Goal: Task Accomplishment & Management: Use online tool/utility

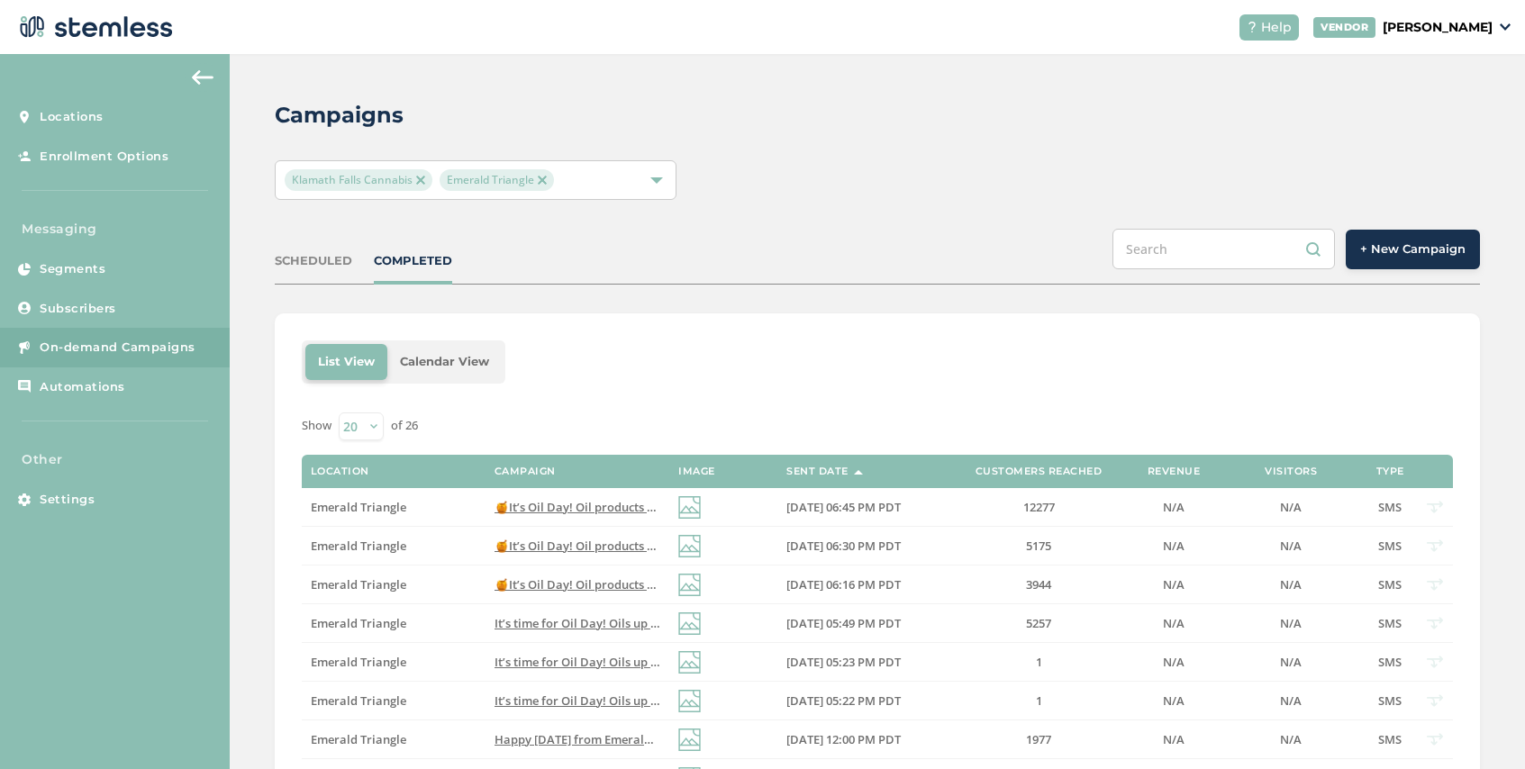
scroll to position [51, 0]
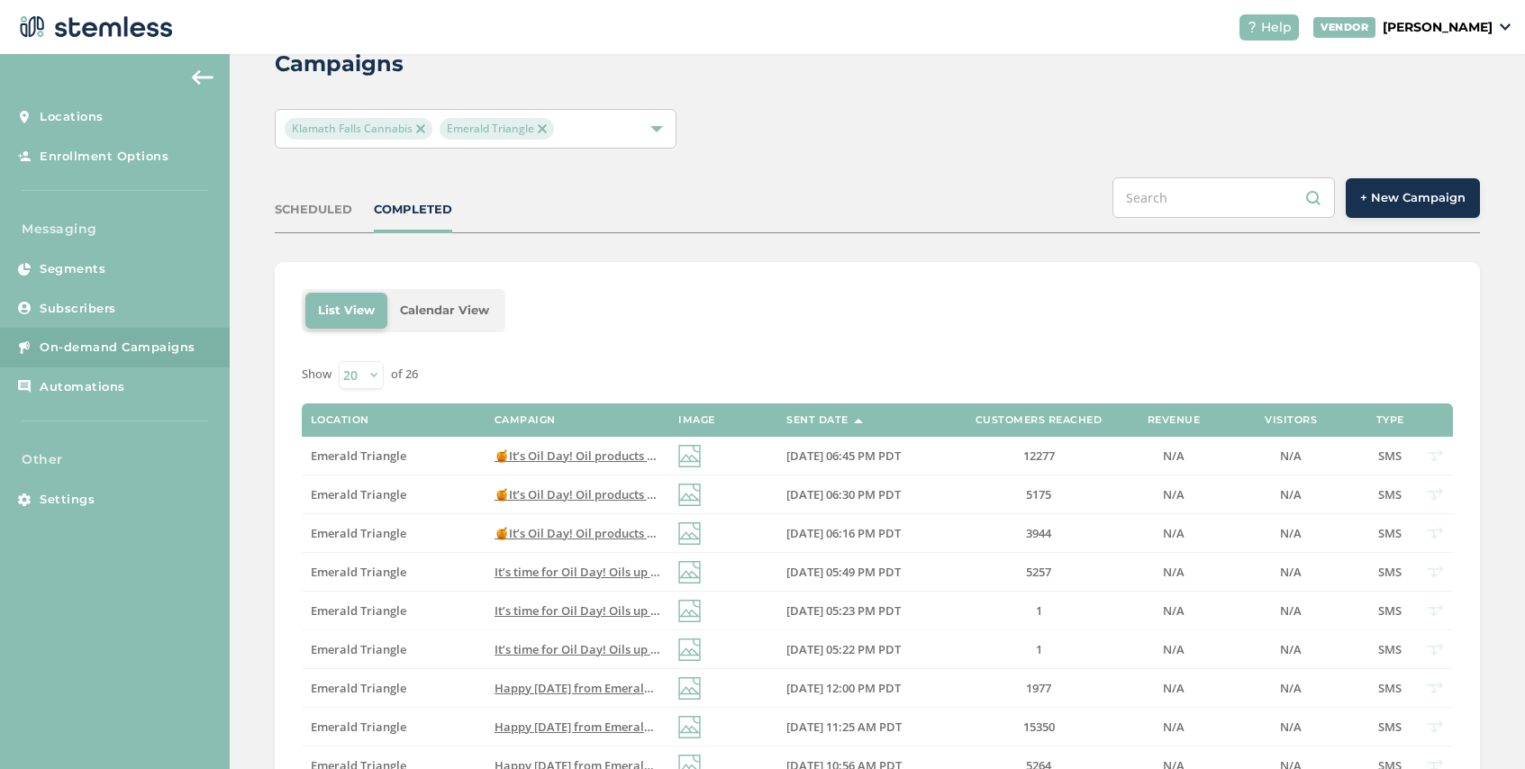
click at [420, 128] on img at bounding box center [420, 128] width 9 height 9
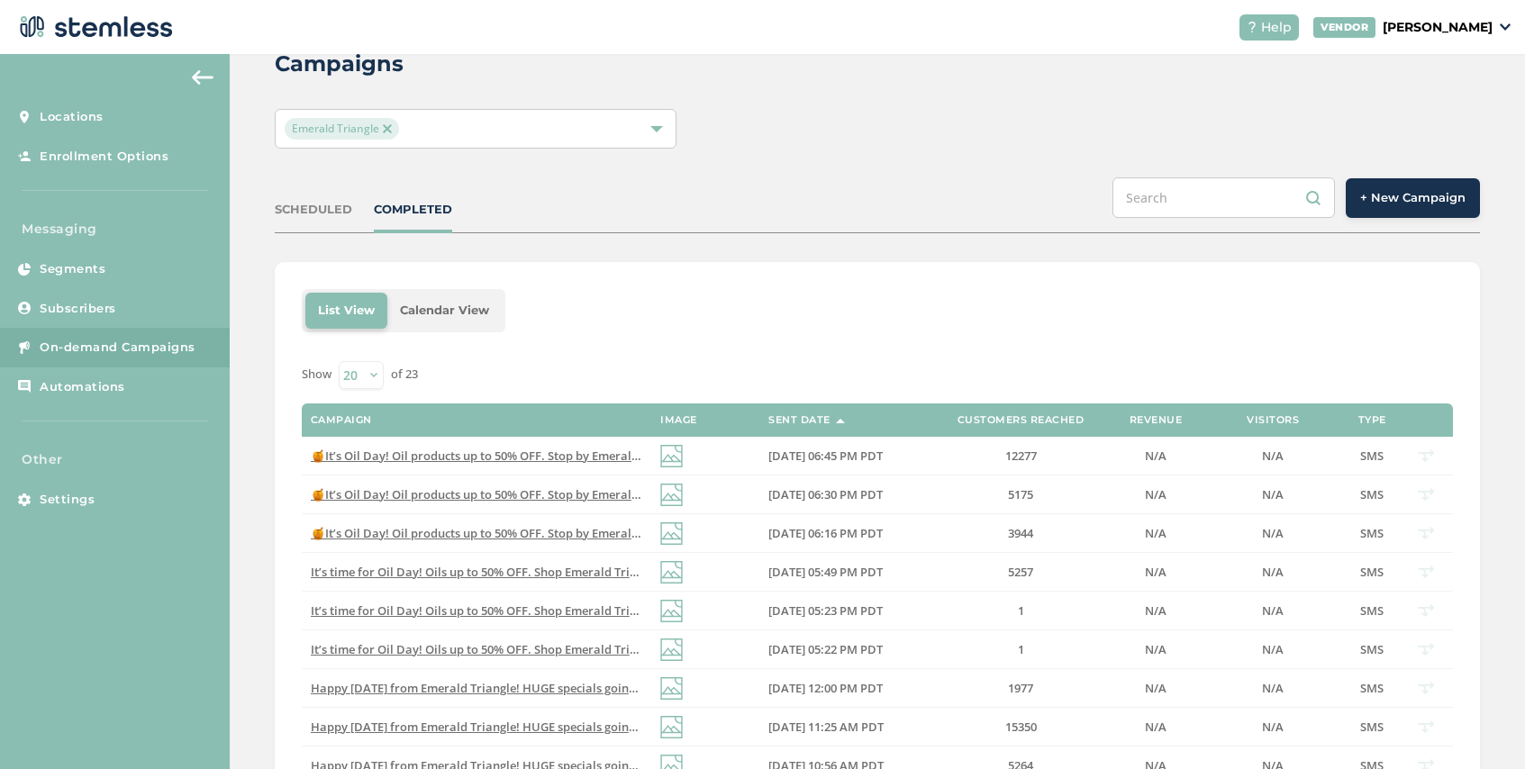
click at [385, 127] on img at bounding box center [387, 128] width 9 height 9
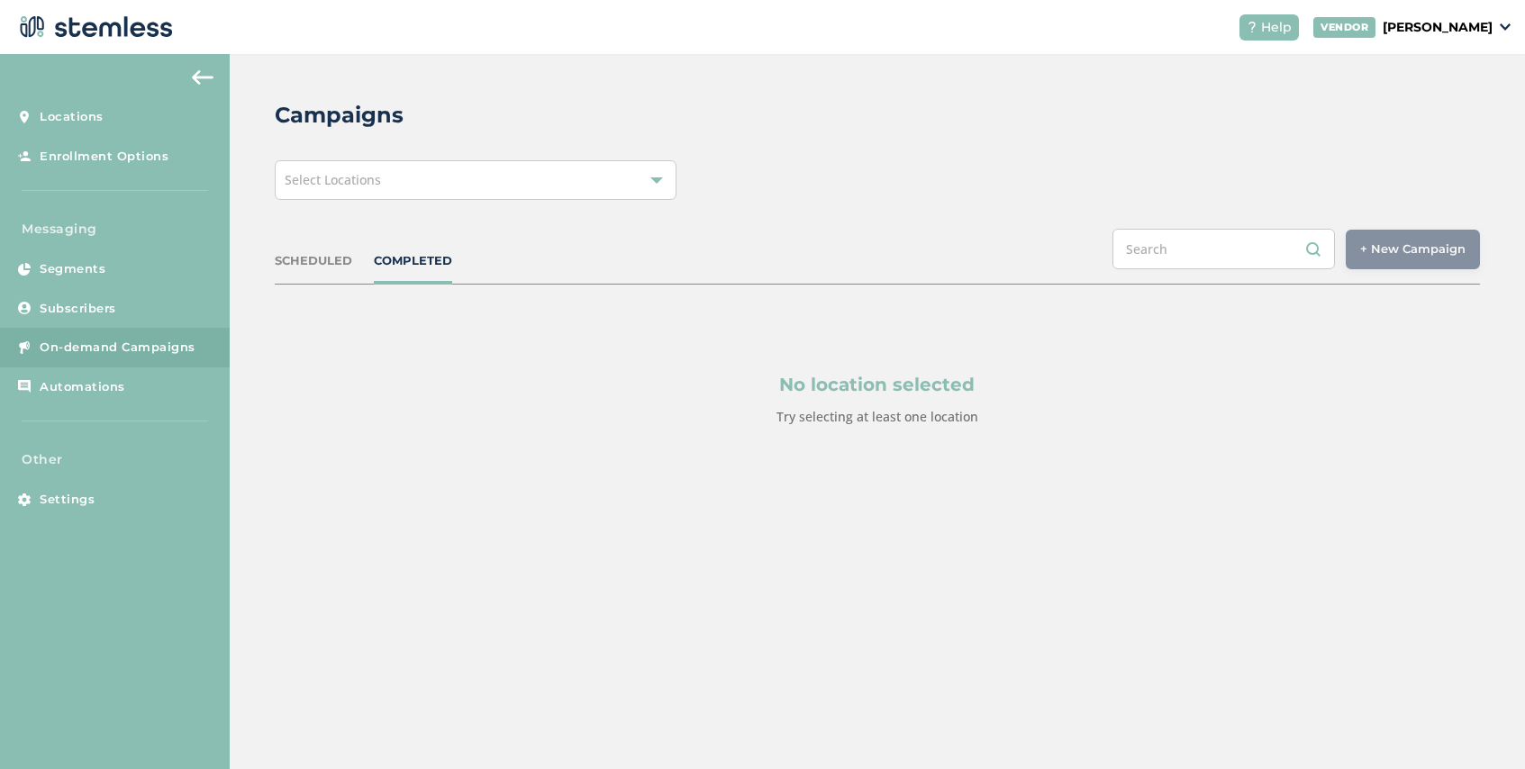
click at [374, 177] on span "Select Locations" at bounding box center [333, 179] width 96 height 17
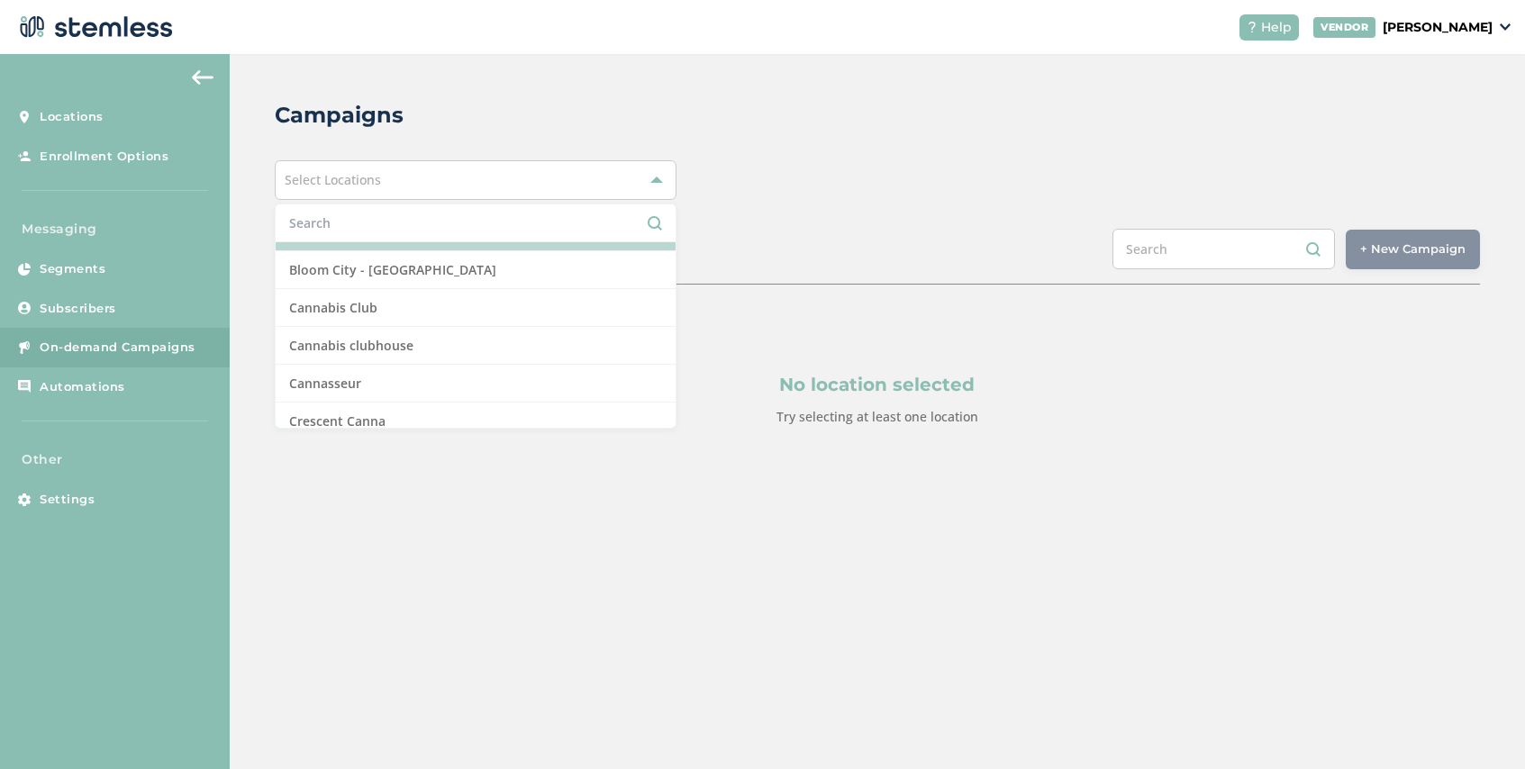
scroll to position [300, 0]
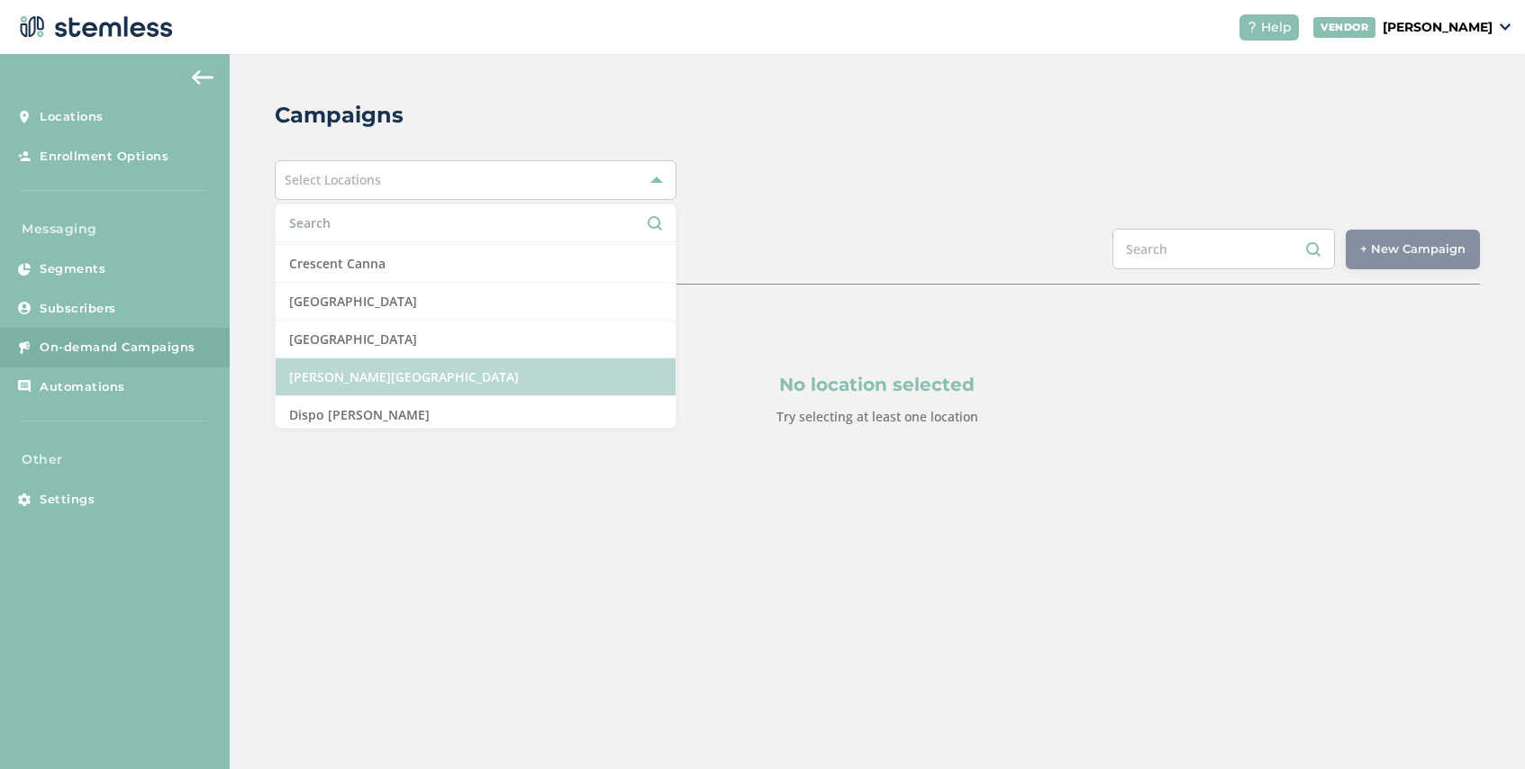
click at [419, 365] on li "[PERSON_NAME][GEOGRAPHIC_DATA]" at bounding box center [476, 377] width 400 height 38
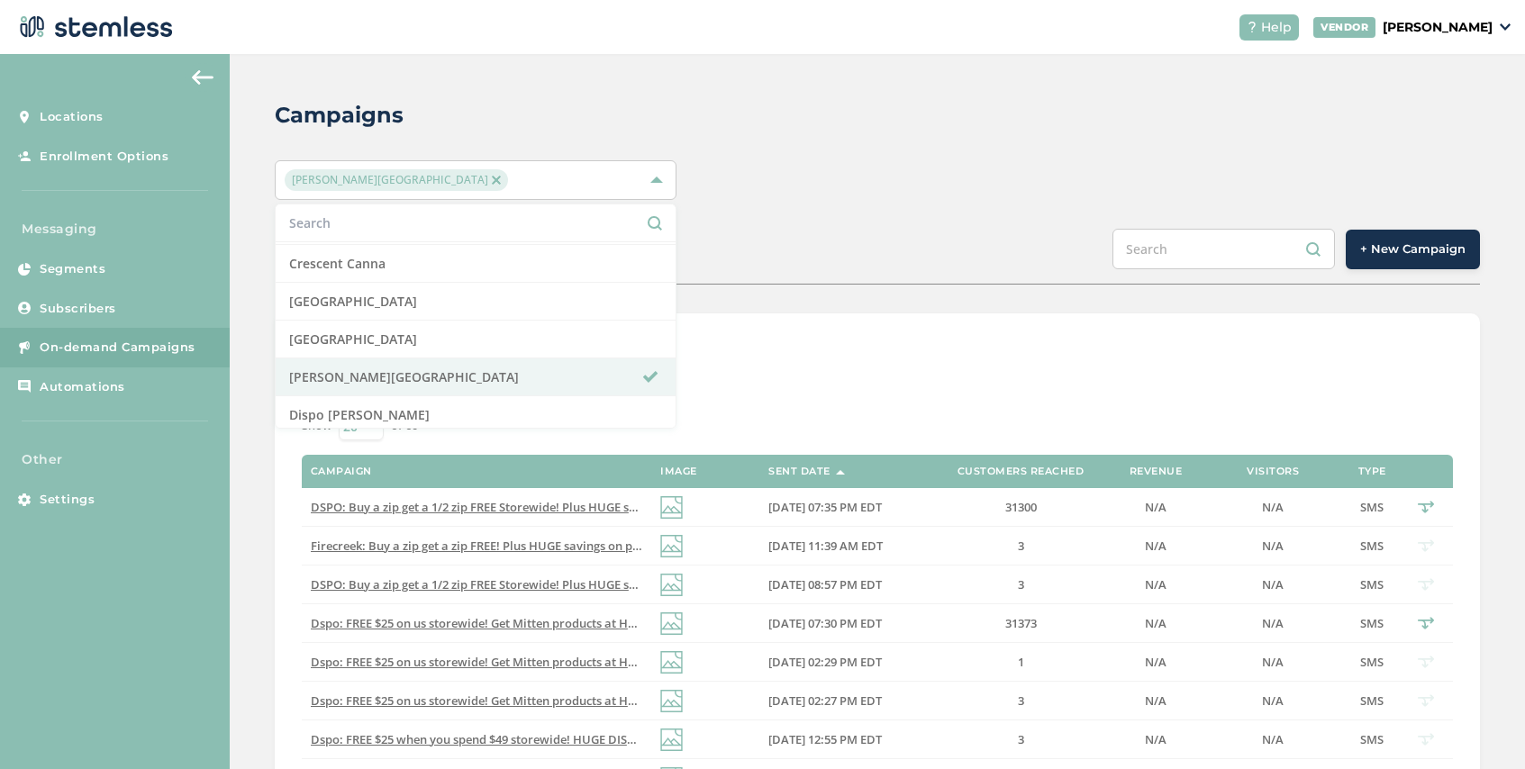
click at [790, 297] on div "Campaigns [PERSON_NAME][GEOGRAPHIC_DATA] Select All Amazing Botanicals [PERSON_…" at bounding box center [877, 720] width 1295 height 1333
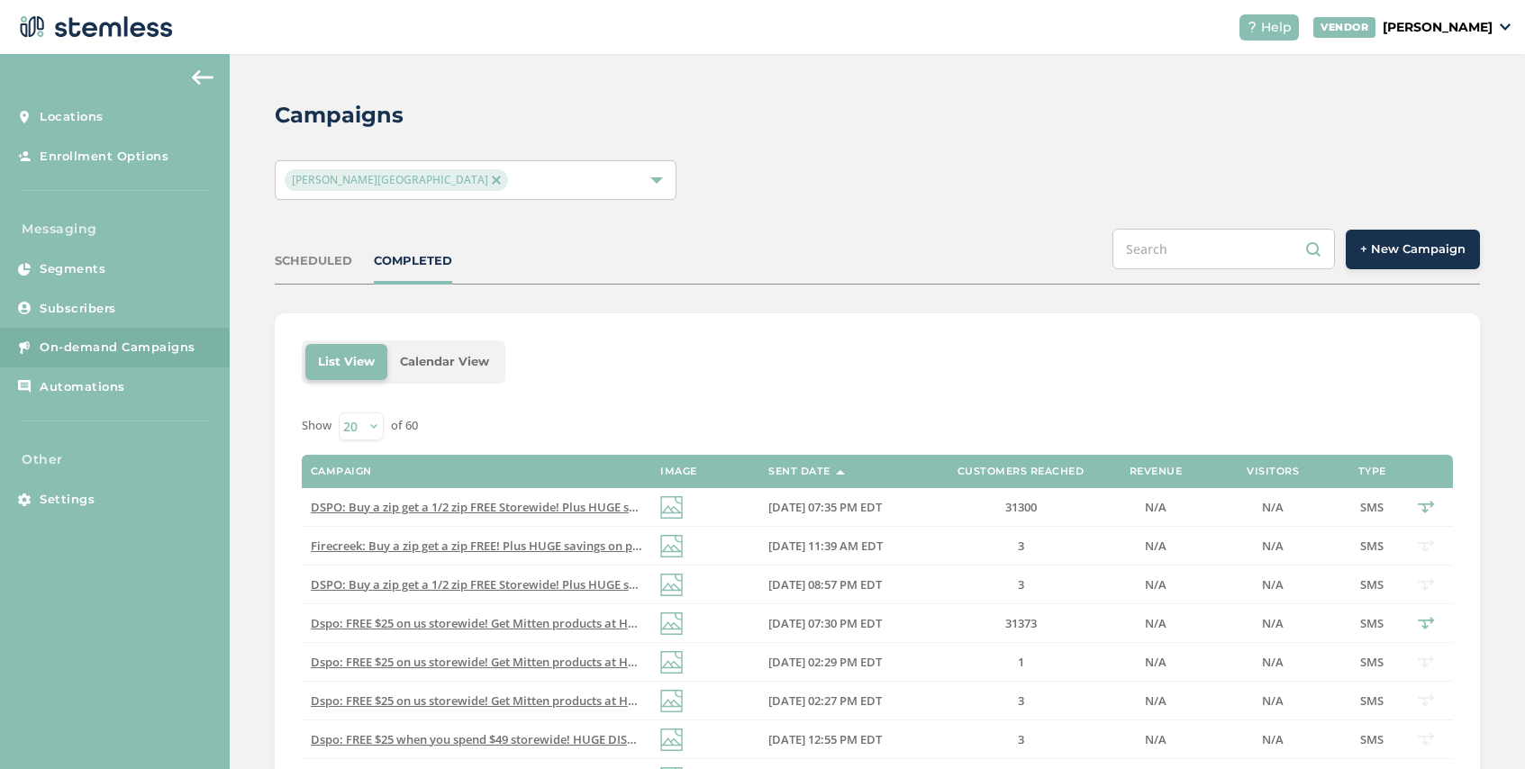
click at [1418, 251] on span "+ New Campaign" at bounding box center [1412, 249] width 105 height 18
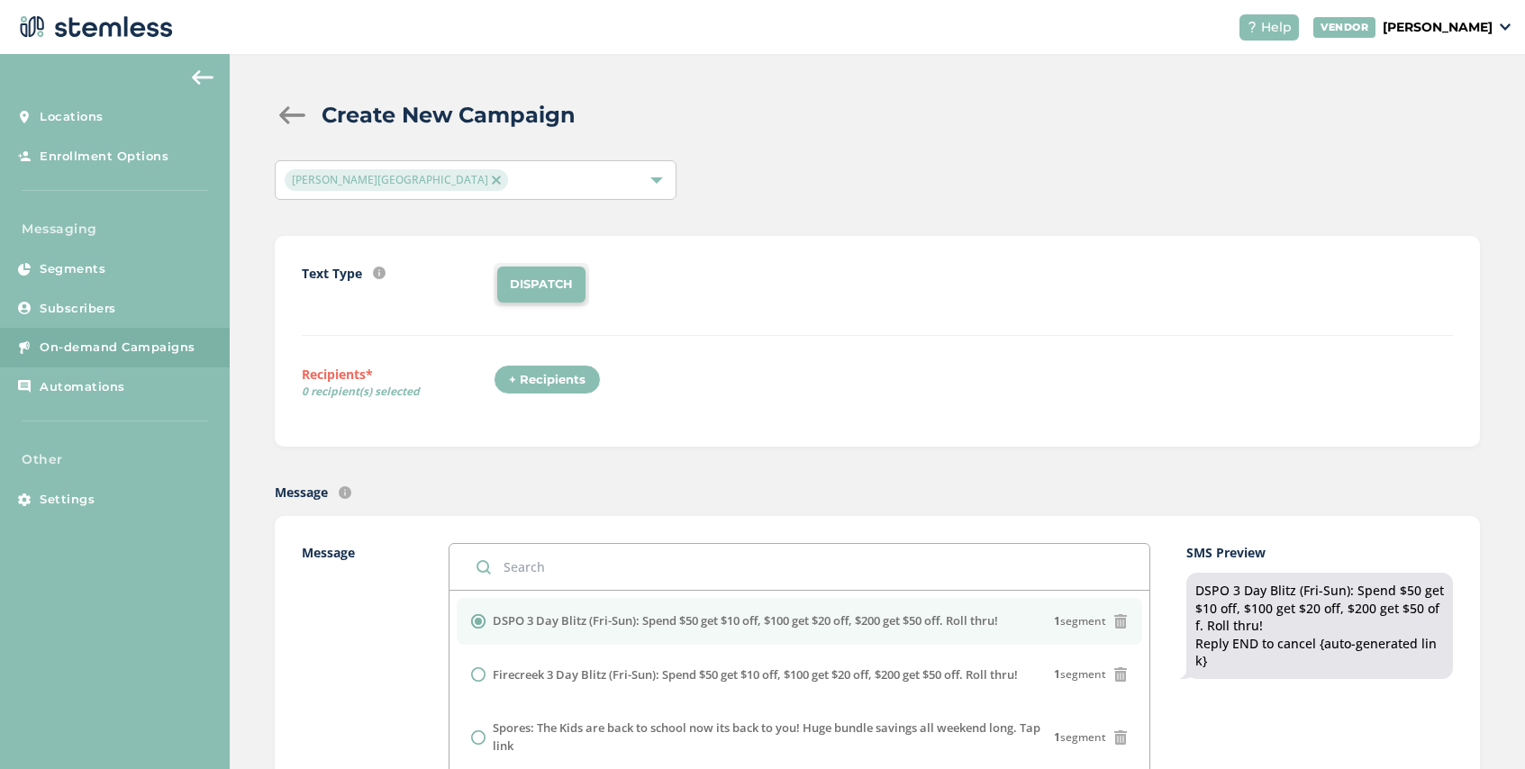
click at [551, 381] on div "+ Recipients" at bounding box center [547, 380] width 107 height 31
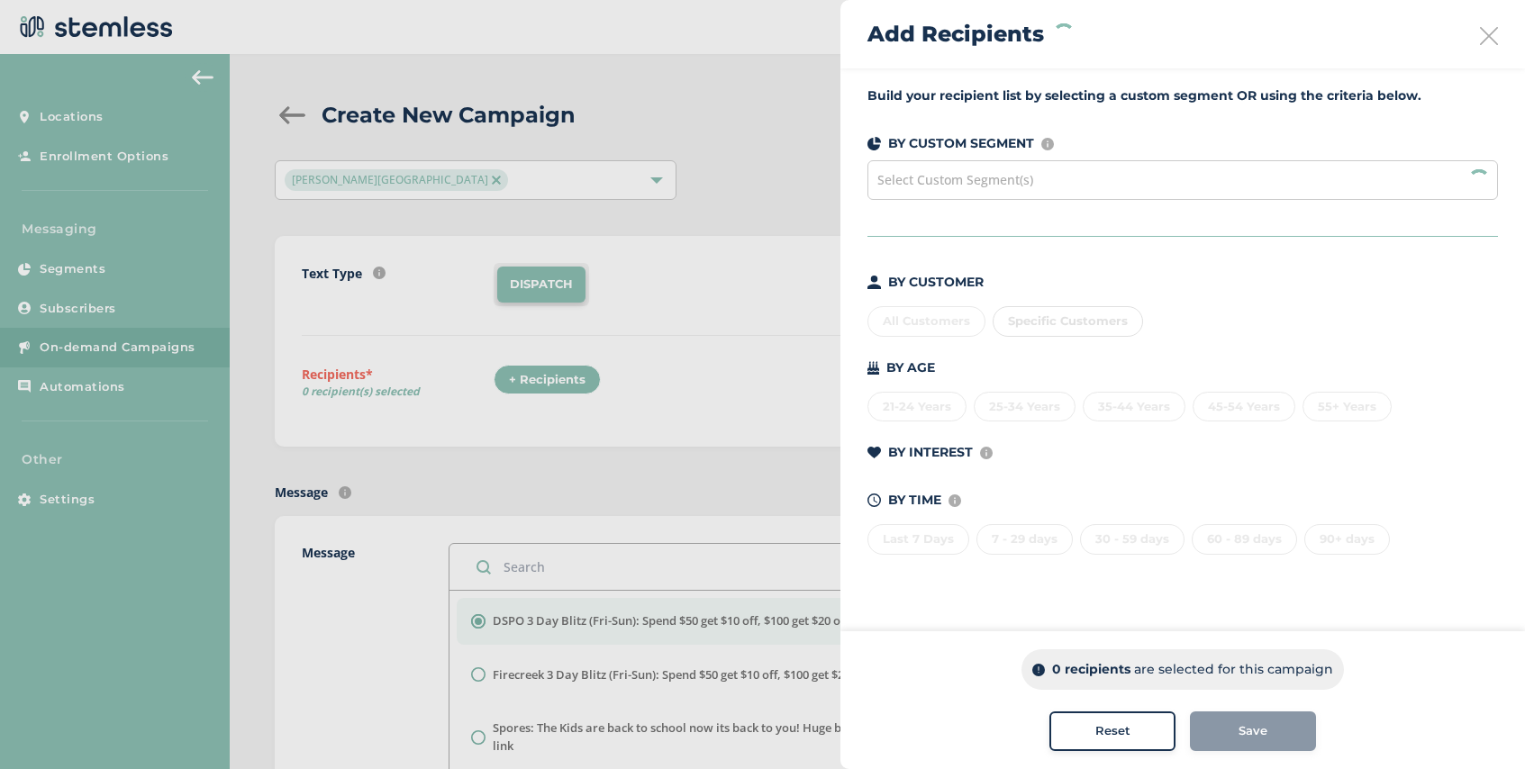
click at [964, 201] on div "Build your recipient list by selecting a custom segment OR using the criteria b…" at bounding box center [1182, 331] width 684 height 526
click at [965, 189] on div "Select Custom Segment(s)" at bounding box center [1182, 180] width 630 height 40
click at [1001, 190] on div "Select Custom Segment(s)" at bounding box center [1182, 180] width 630 height 40
click at [1002, 173] on span "Select Custom Segment(s)" at bounding box center [955, 179] width 156 height 17
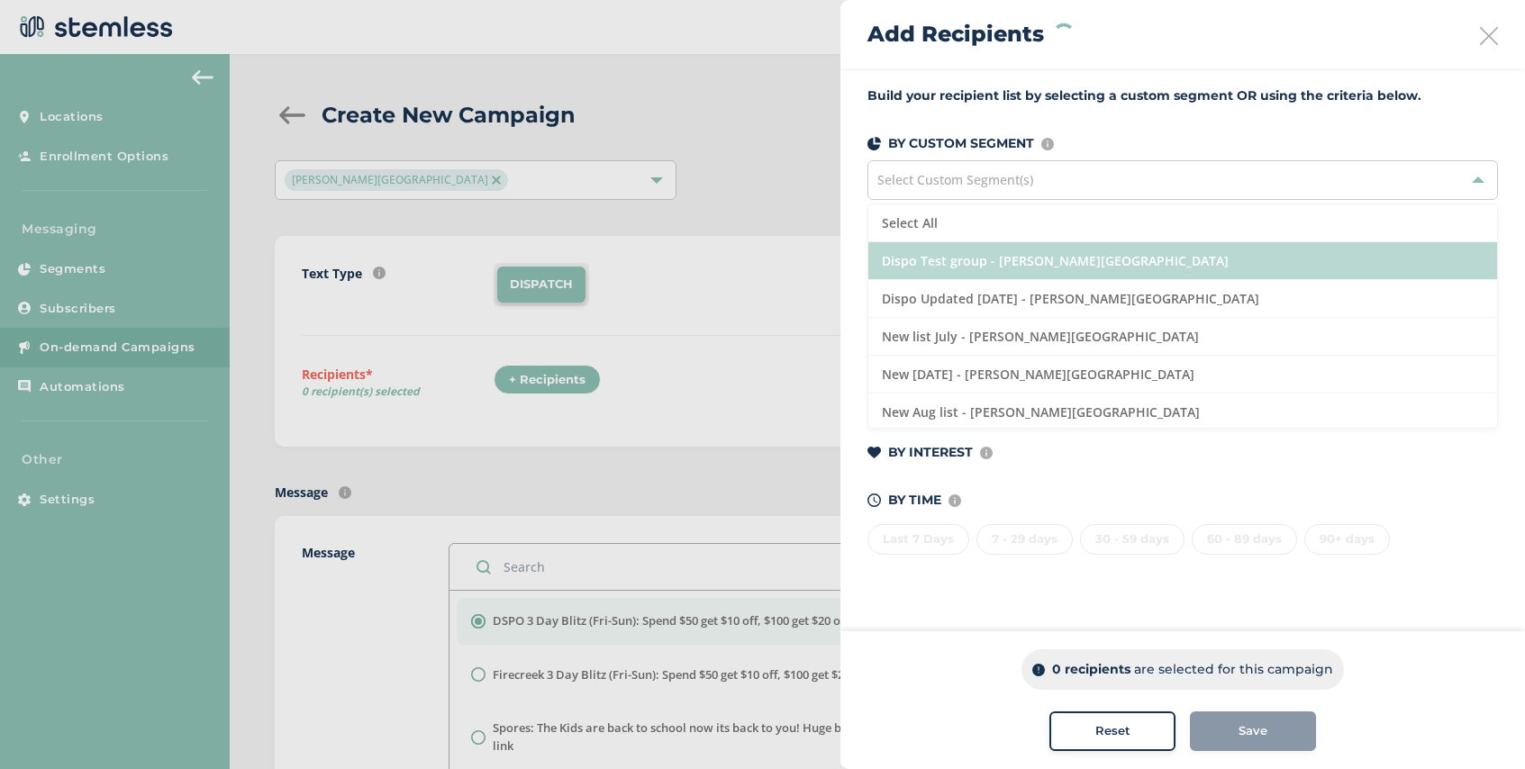
click at [1047, 258] on li "Dispo Test group - [PERSON_NAME][GEOGRAPHIC_DATA]" at bounding box center [1182, 261] width 629 height 38
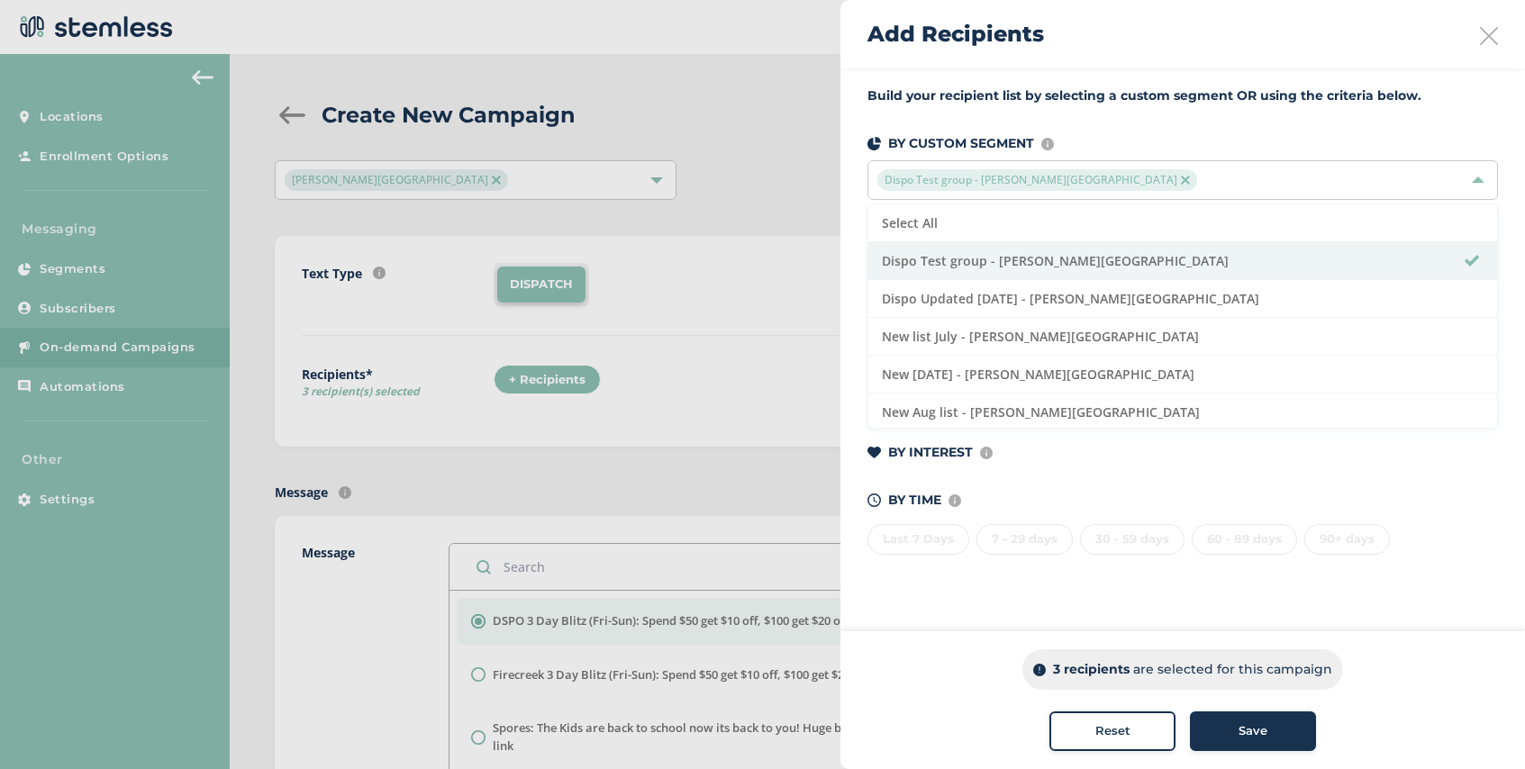
click at [1239, 735] on span "Save" at bounding box center [1252, 731] width 29 height 18
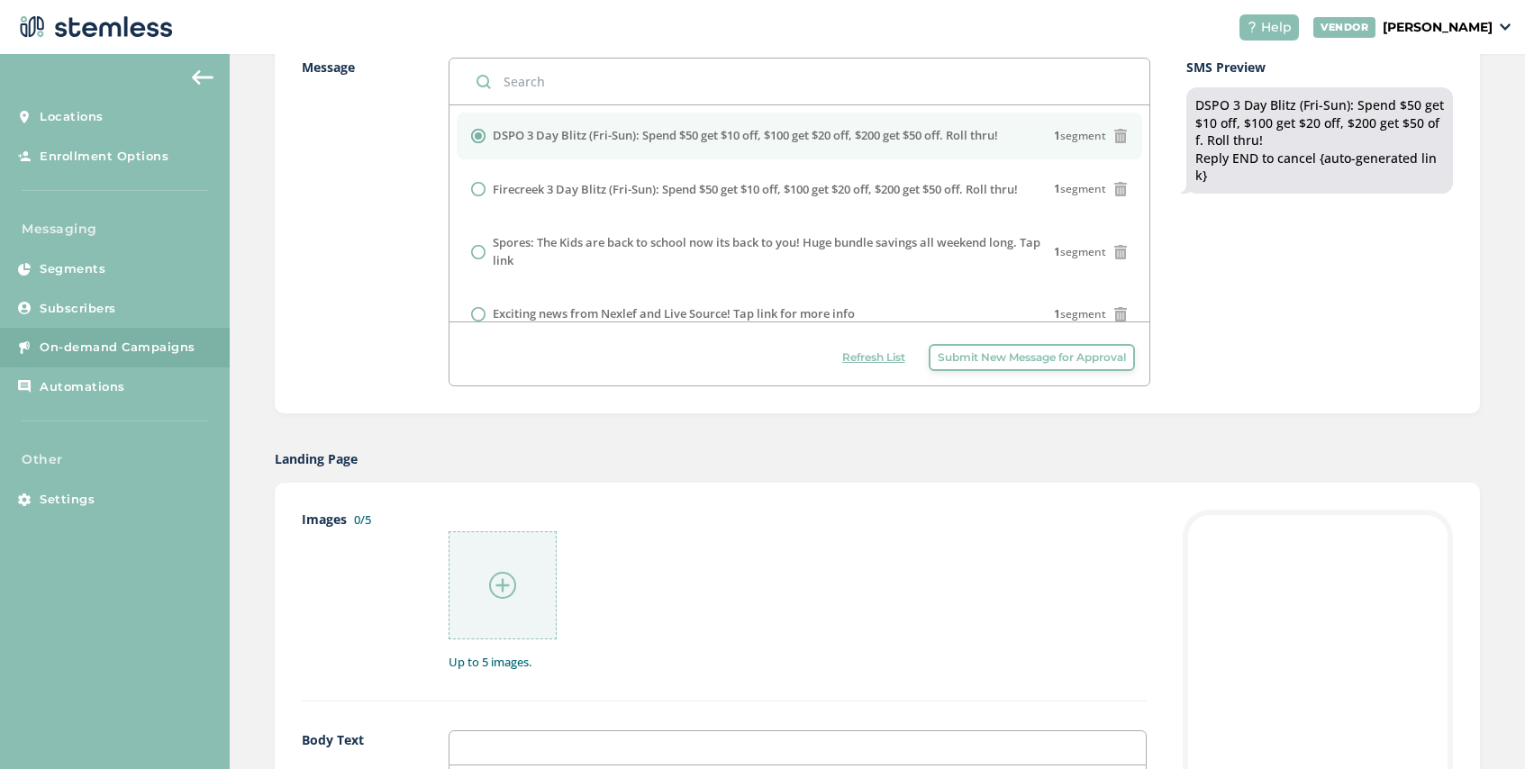
scroll to position [533, 0]
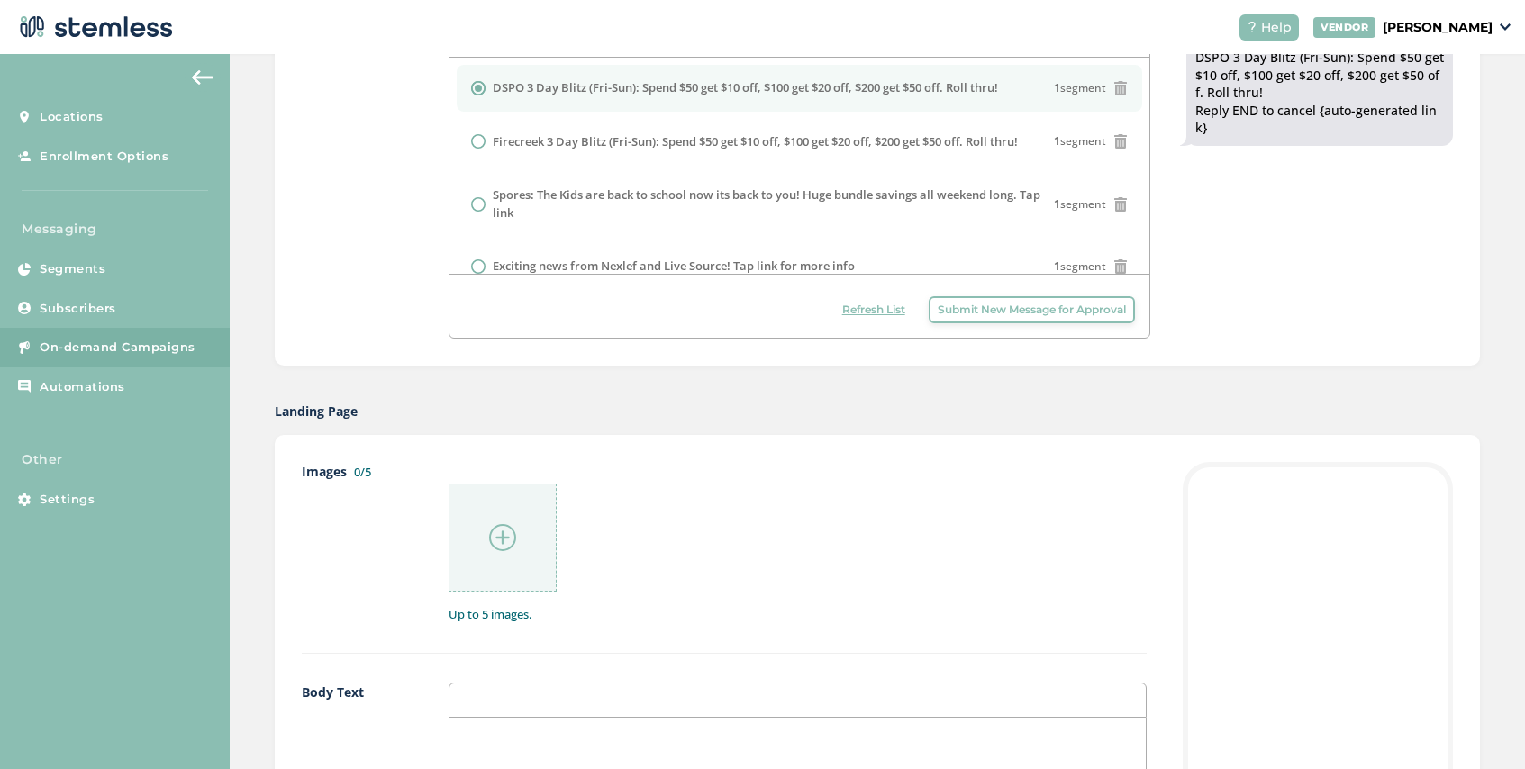
click at [497, 539] on img at bounding box center [502, 537] width 27 height 27
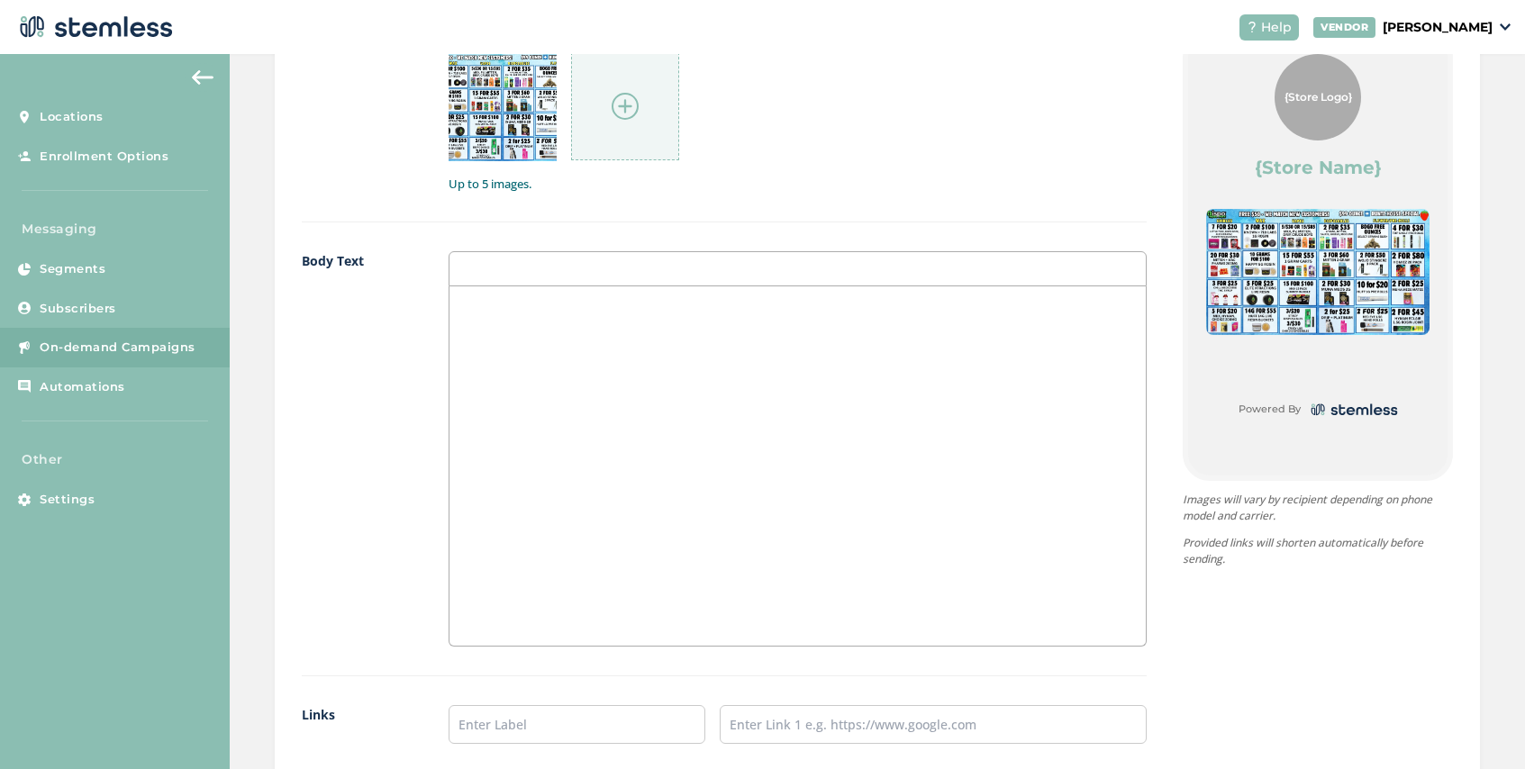
scroll to position [1054, 0]
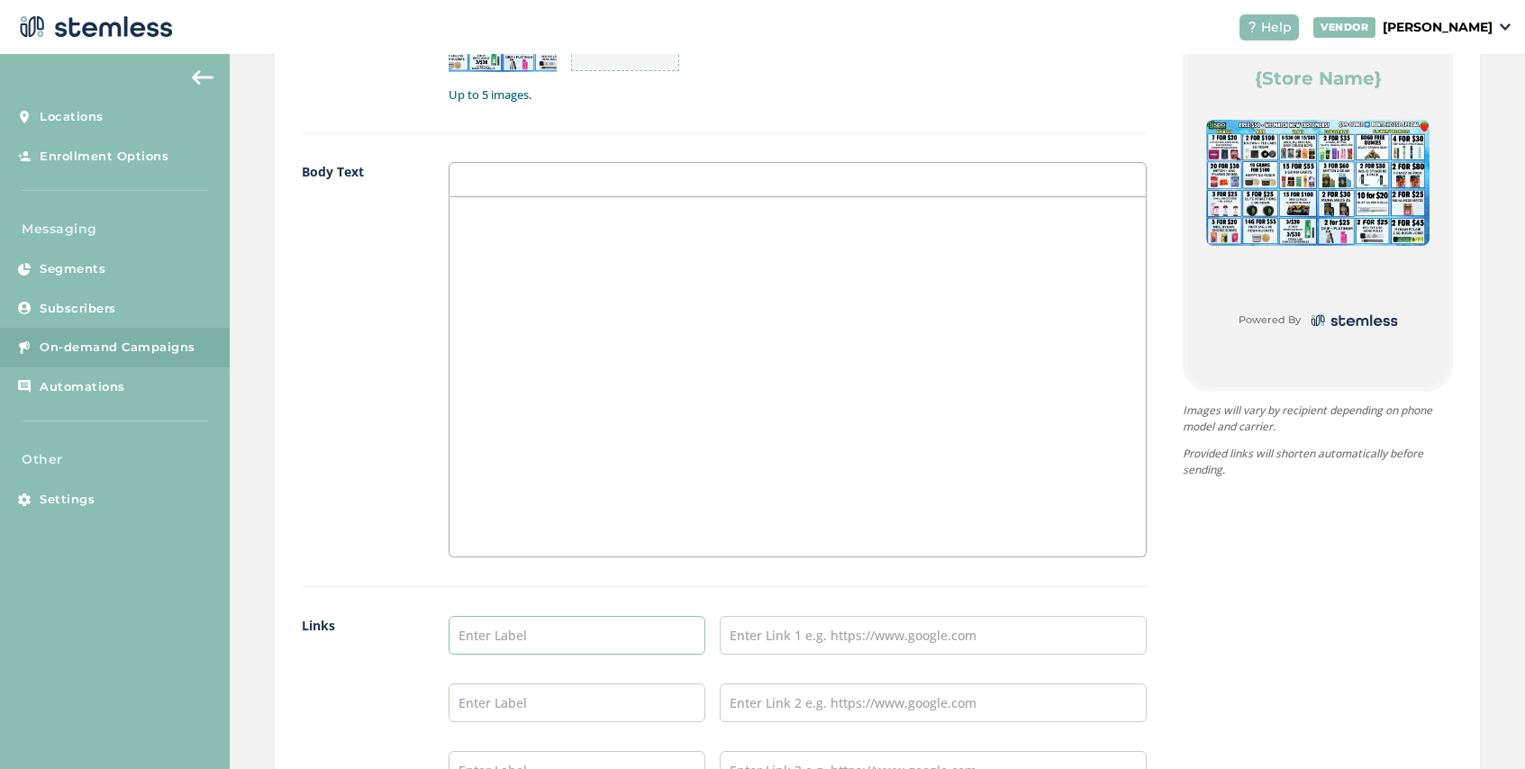
click at [541, 630] on input "text" at bounding box center [577, 635] width 257 height 39
type input "SHOP NOW"
click at [788, 632] on input "text" at bounding box center [933, 635] width 427 height 39
type input "[URL][DOMAIN_NAME]"
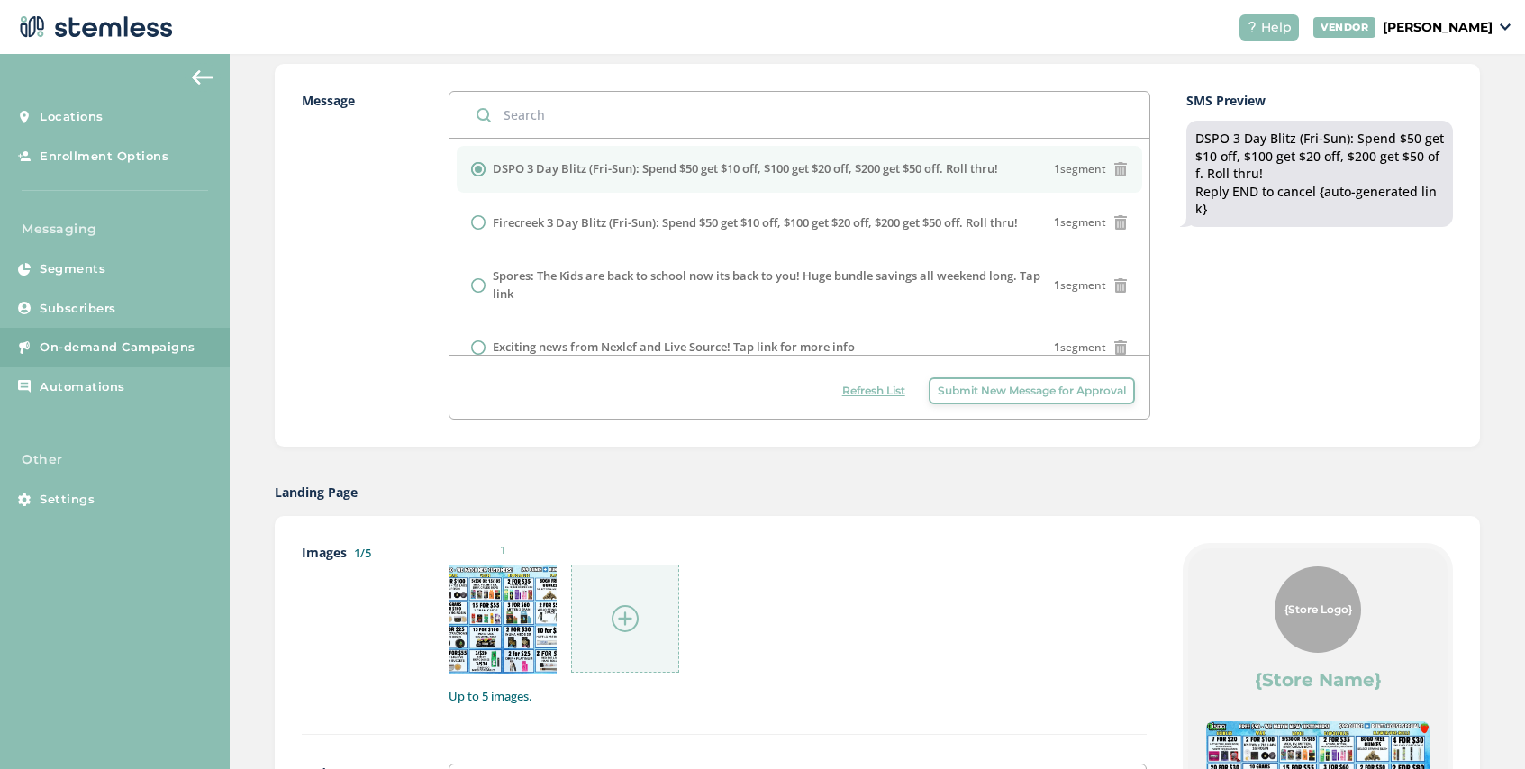
scroll to position [0, 0]
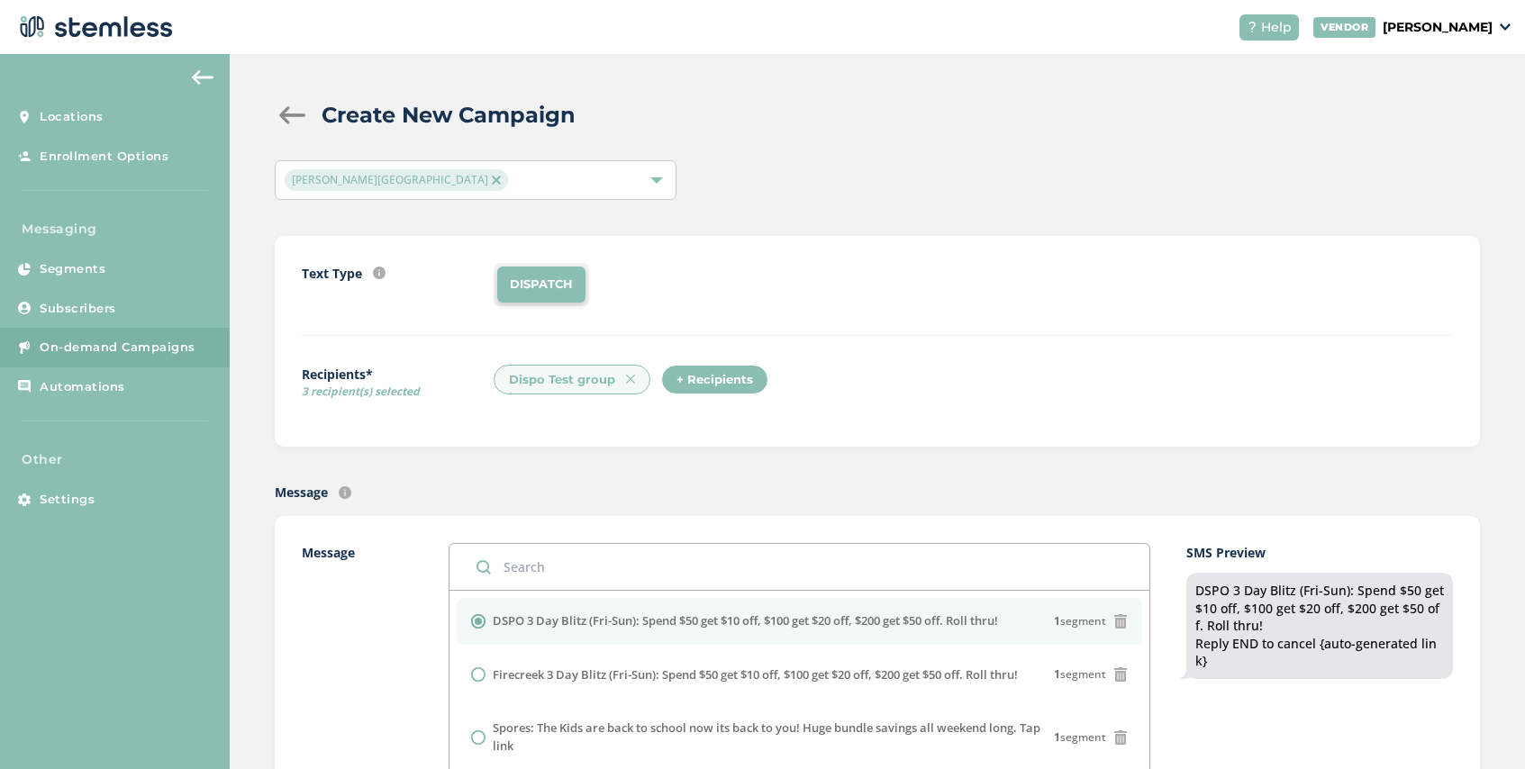
click at [712, 385] on div "+ Recipients" at bounding box center [714, 380] width 107 height 31
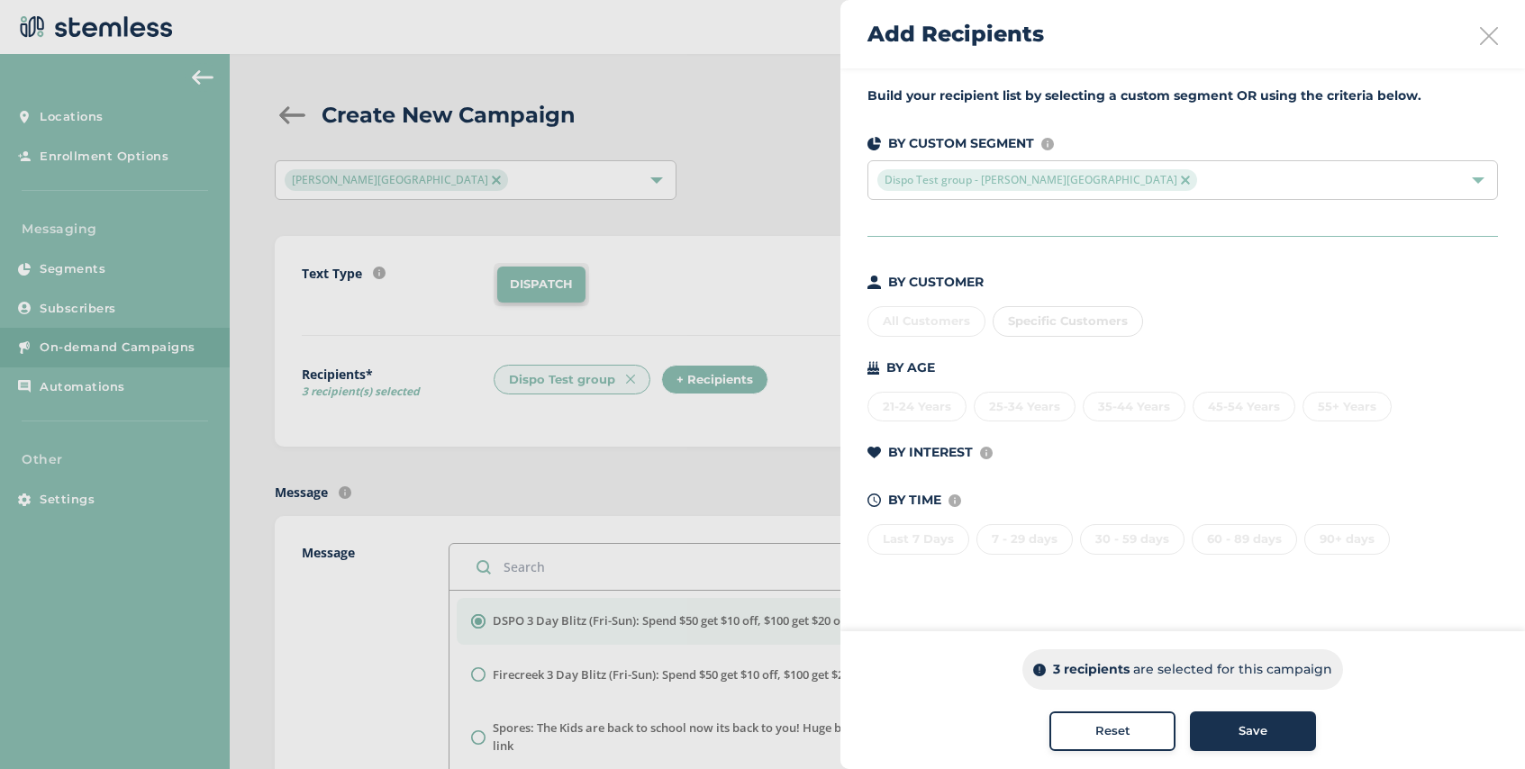
click at [1059, 189] on span "Dispo Test group - [PERSON_NAME][GEOGRAPHIC_DATA]" at bounding box center [1037, 180] width 320 height 22
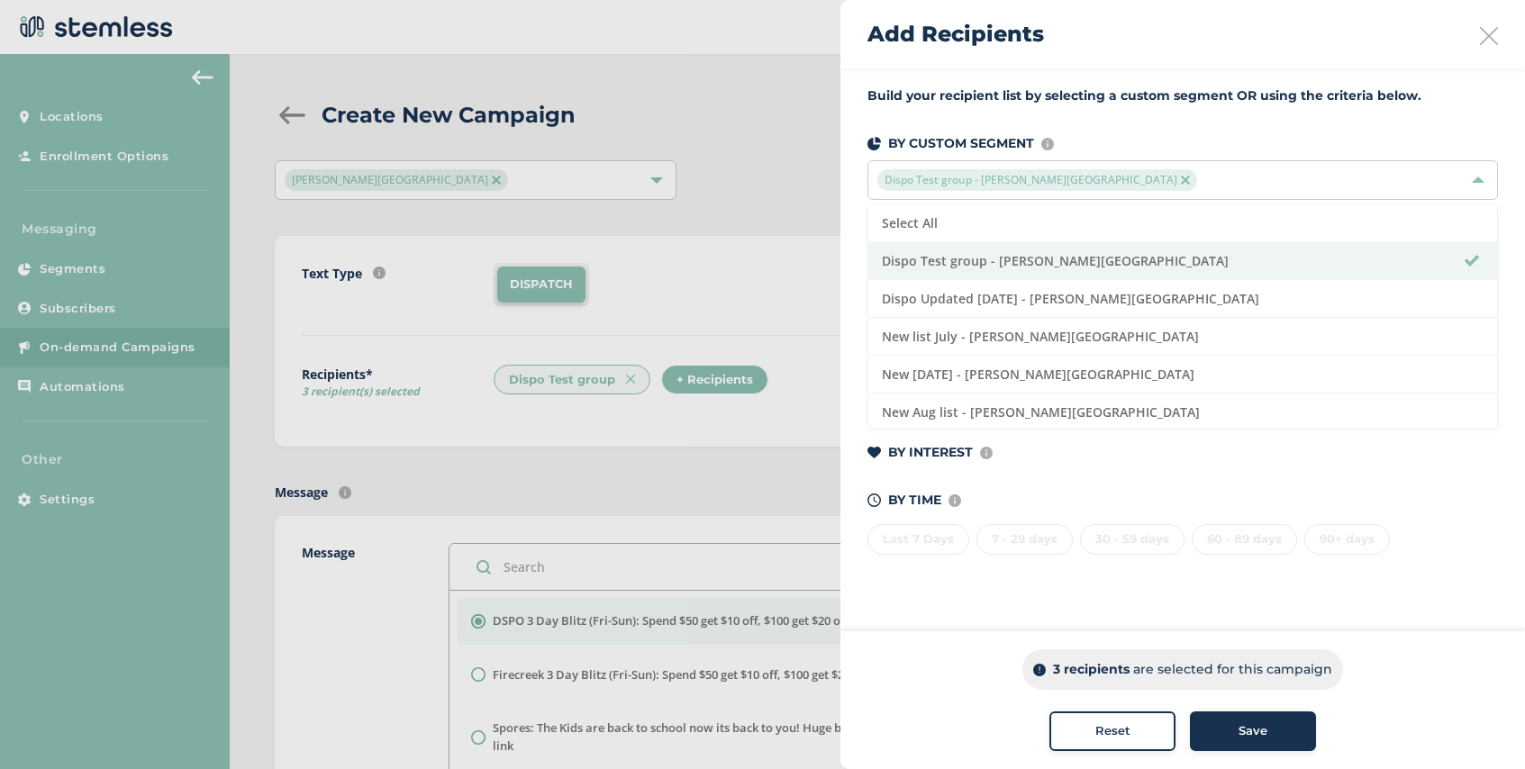
click at [754, 267] on div at bounding box center [762, 384] width 1525 height 769
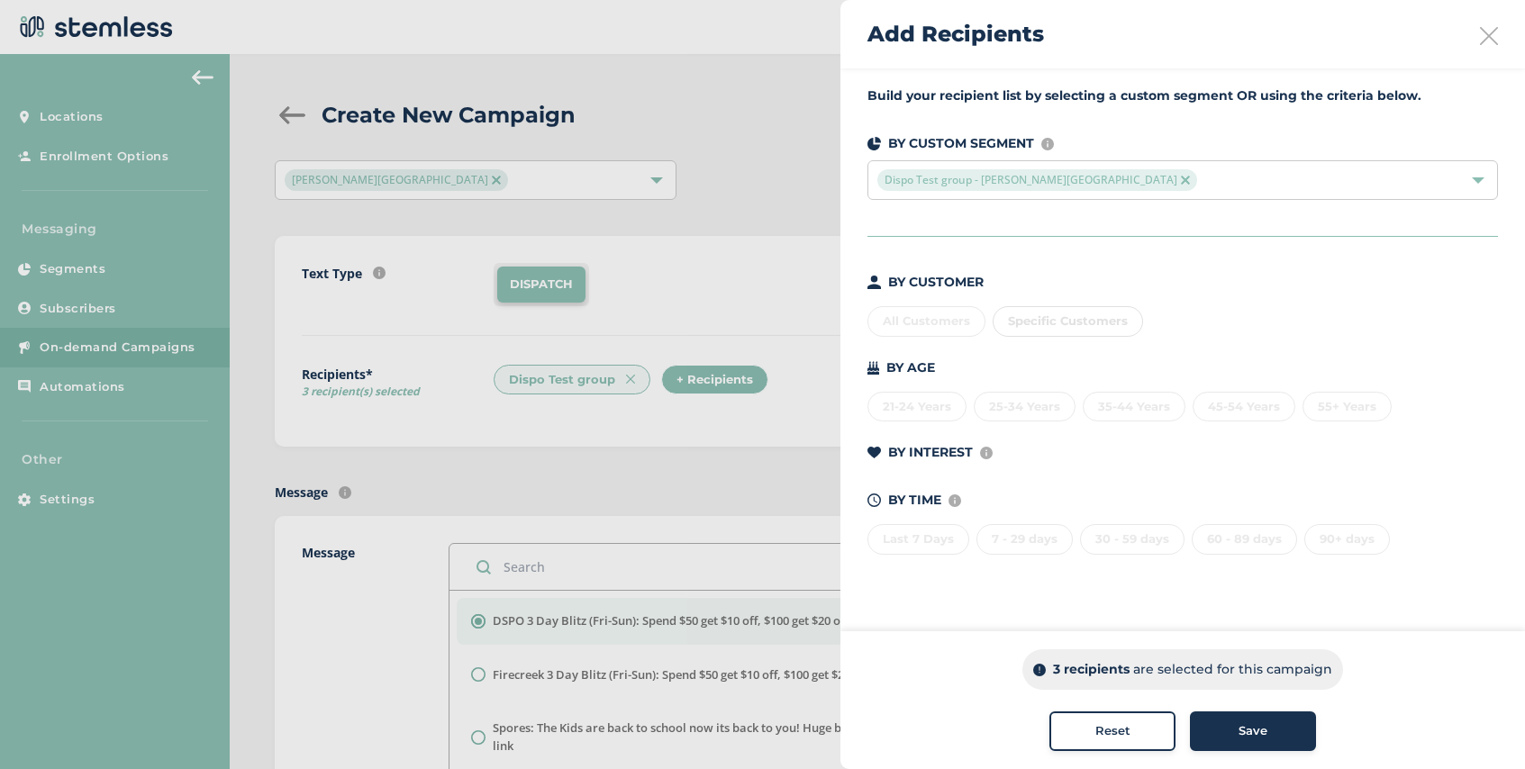
click at [1222, 737] on div "Save" at bounding box center [1252, 731] width 97 height 18
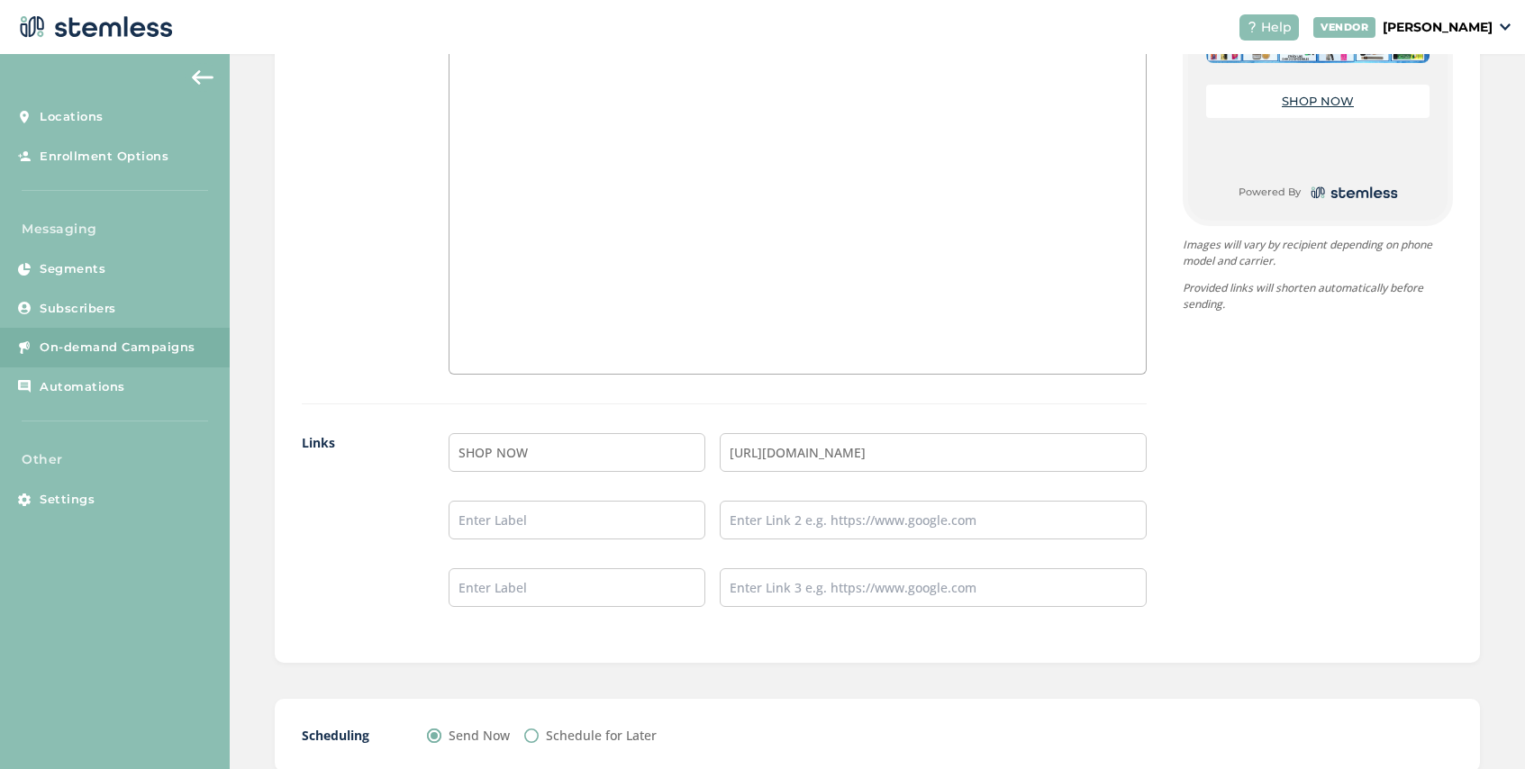
scroll to position [1353, 0]
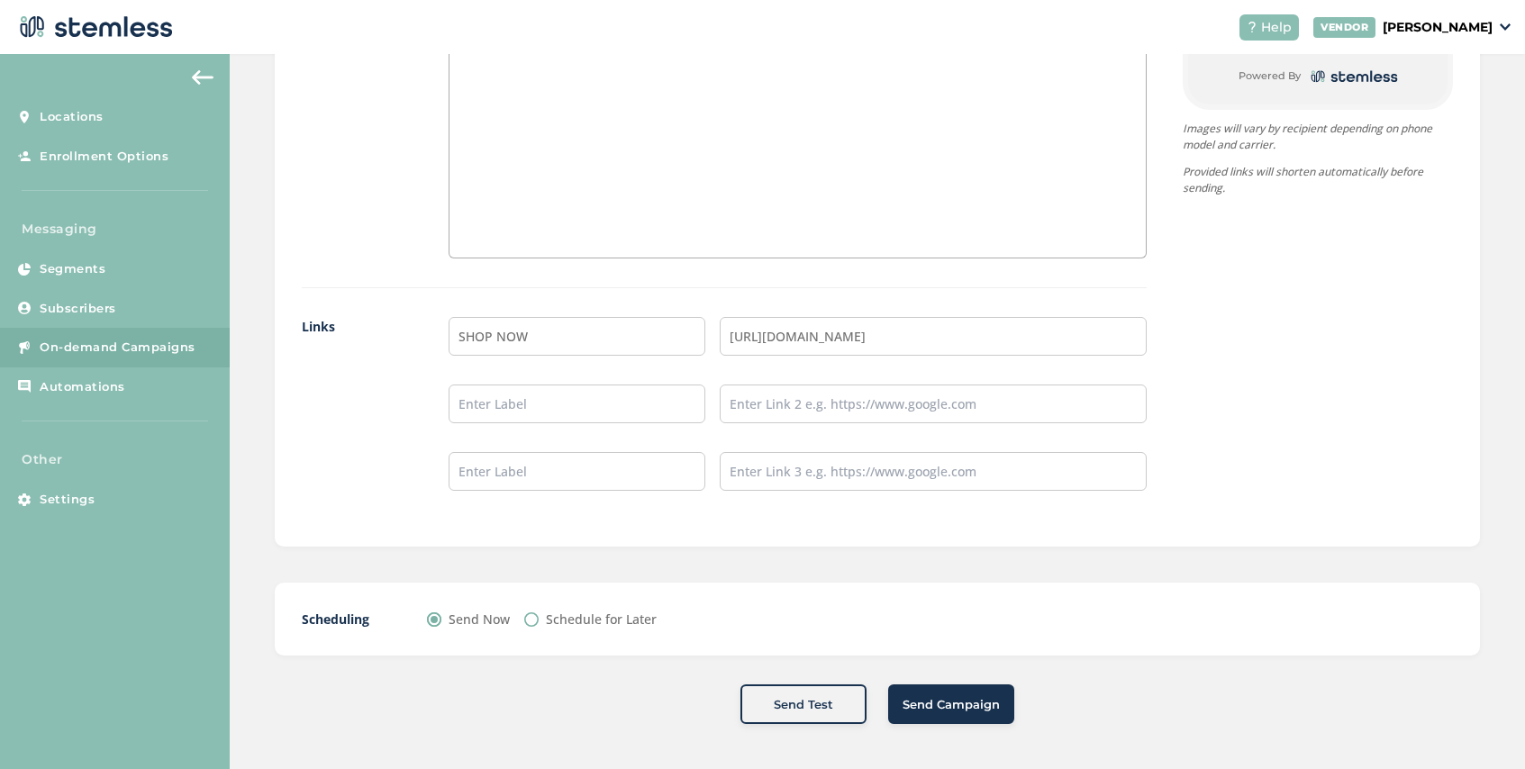
click at [928, 712] on span "Send Campaign" at bounding box center [950, 705] width 97 height 18
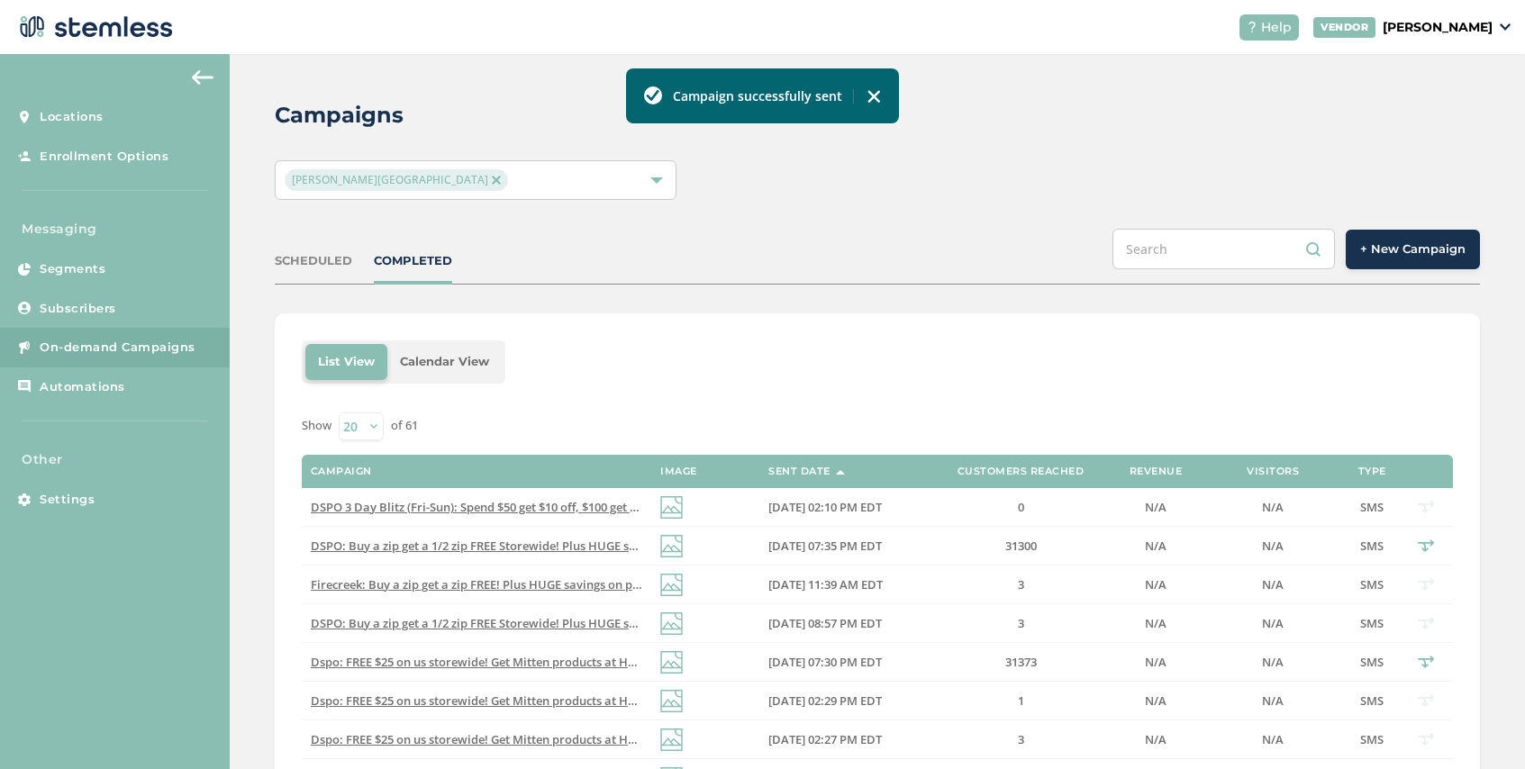
click at [1404, 249] on span "+ New Campaign" at bounding box center [1412, 249] width 105 height 18
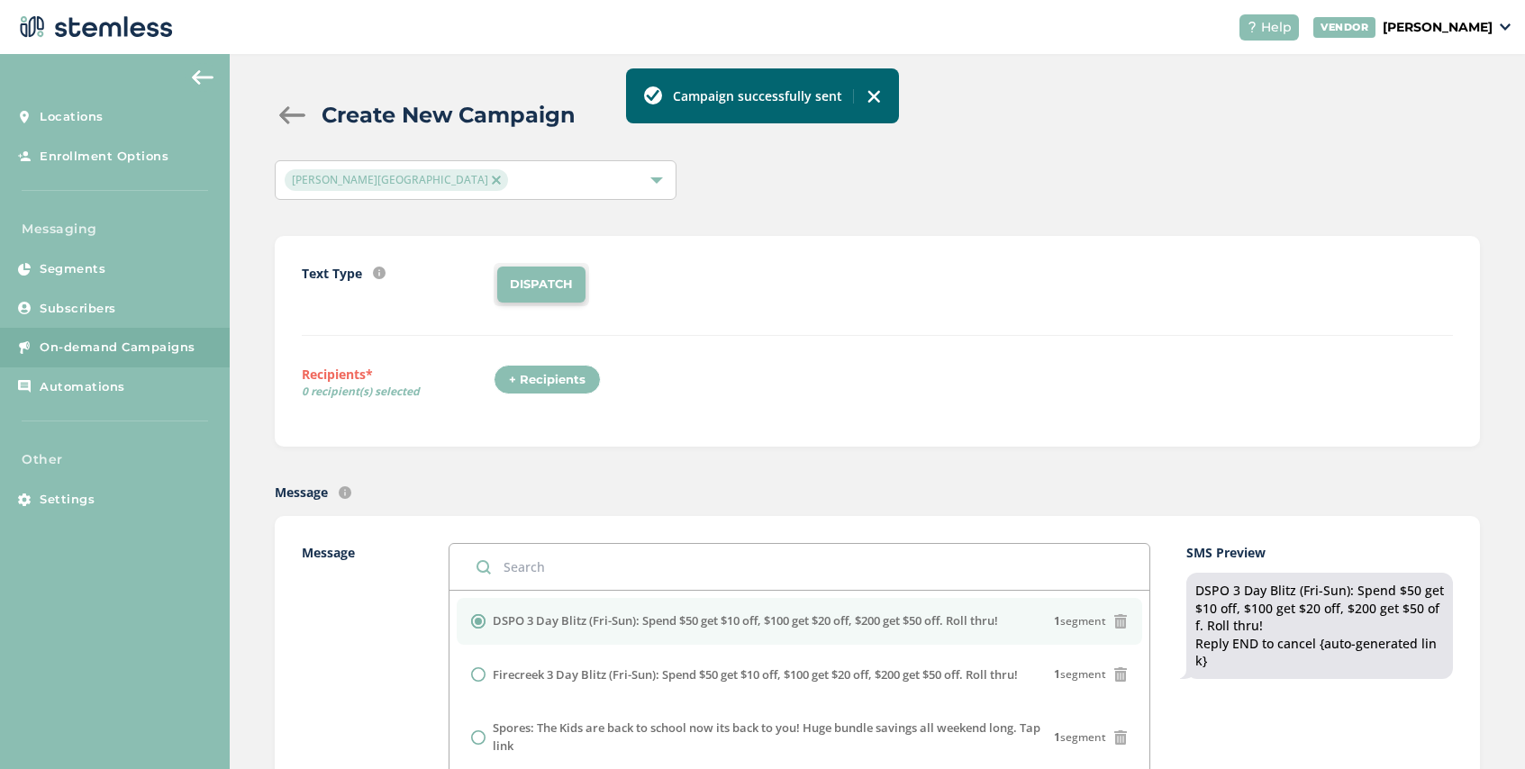
click at [553, 378] on div "+ Recipients" at bounding box center [547, 380] width 107 height 31
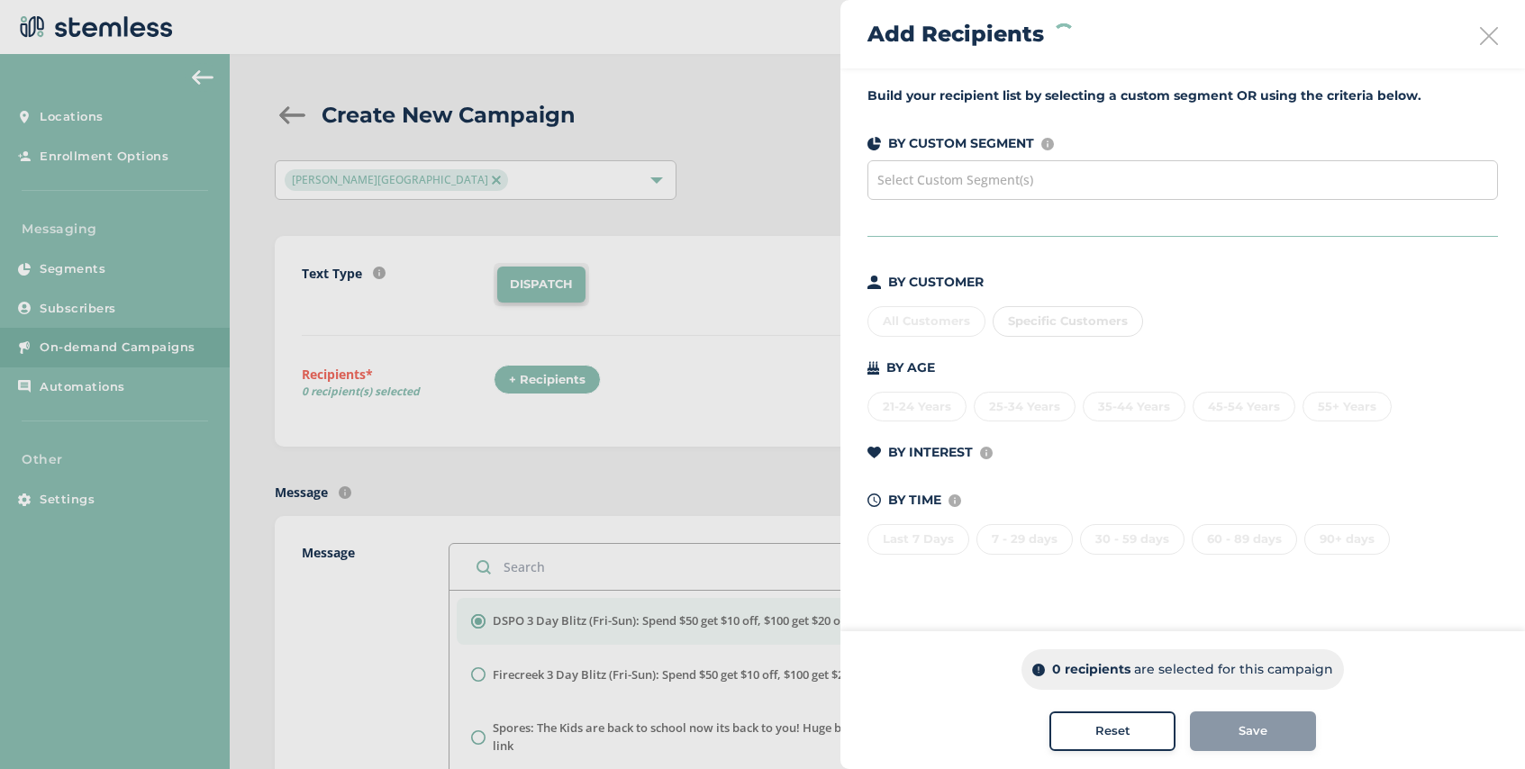
click at [1094, 323] on div "Specific Customers" at bounding box center [1068, 321] width 150 height 31
click at [1080, 323] on span "Specific Customers" at bounding box center [1068, 320] width 120 height 14
click at [1077, 358] on input "text" at bounding box center [1172, 358] width 331 height 19
type input "586"
click at [1154, 186] on div "Select Custom Segment(s)" at bounding box center [1182, 180] width 630 height 40
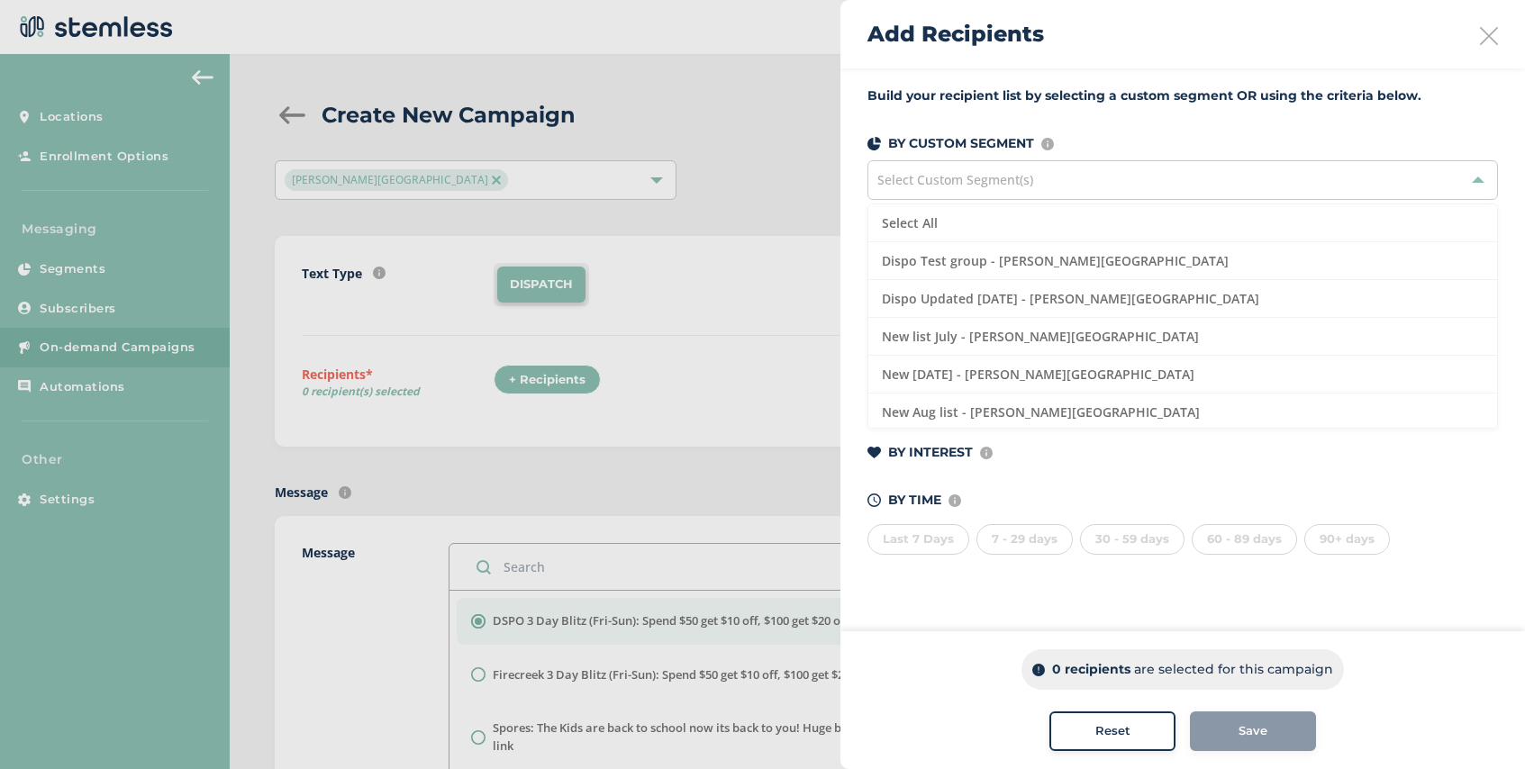
click at [1154, 186] on div "Select Custom Segment(s)" at bounding box center [1182, 180] width 630 height 40
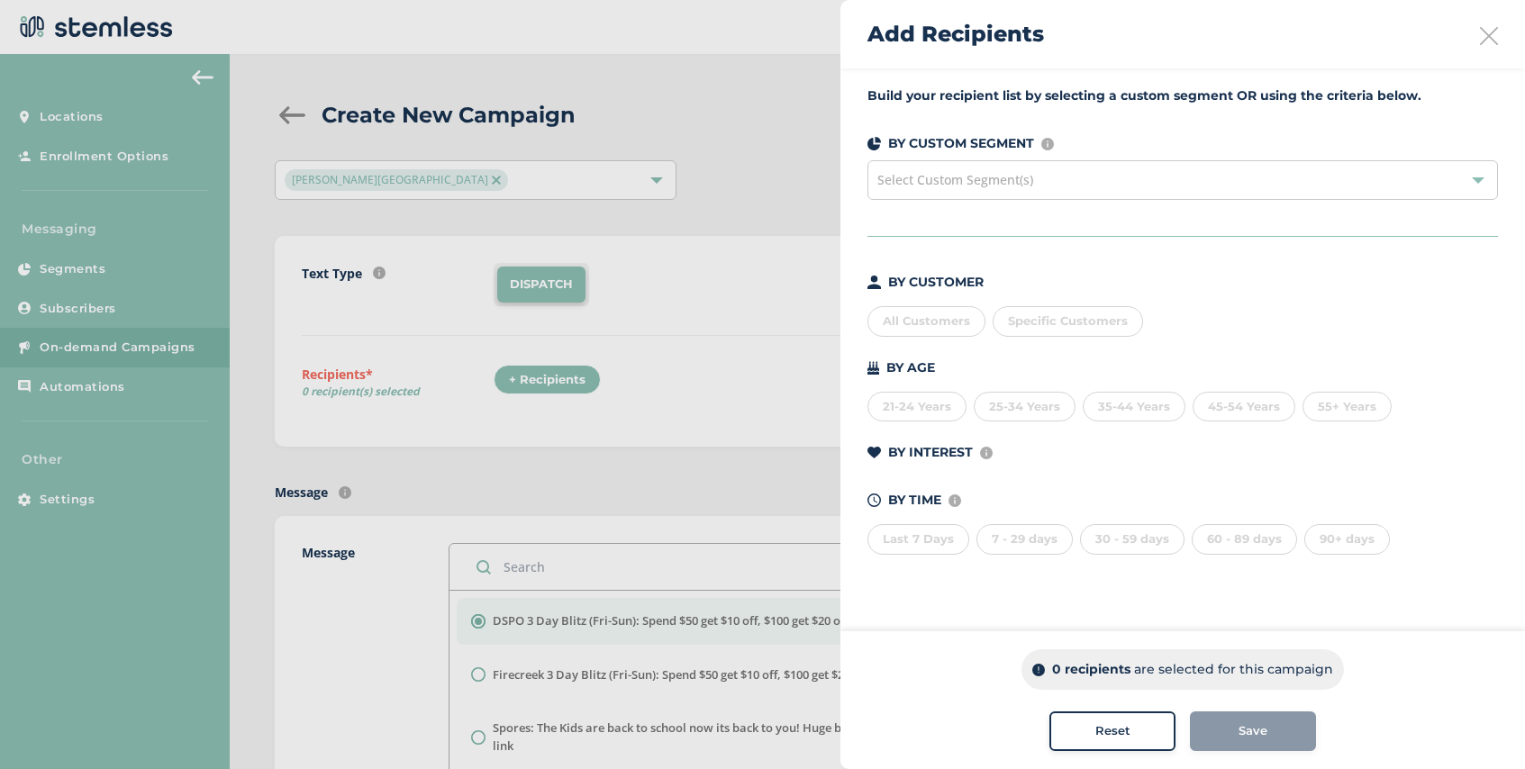
click at [1092, 325] on span "Specific Customers" at bounding box center [1068, 320] width 120 height 14
click at [1063, 350] on li "586" at bounding box center [1172, 359] width 358 height 38
type input "5866018468"
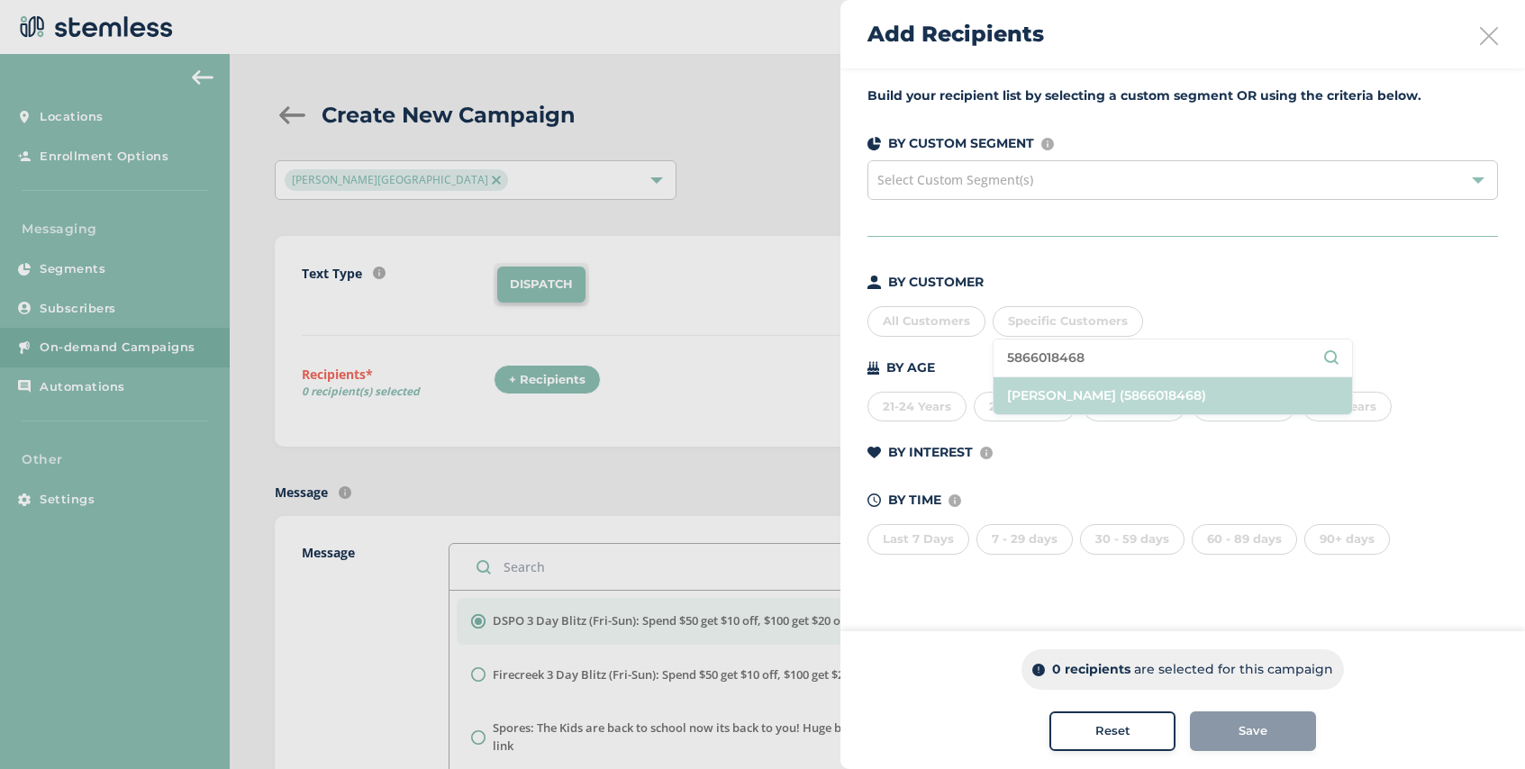
click at [1159, 390] on li "[PERSON_NAME] (5866018468)" at bounding box center [1172, 395] width 358 height 37
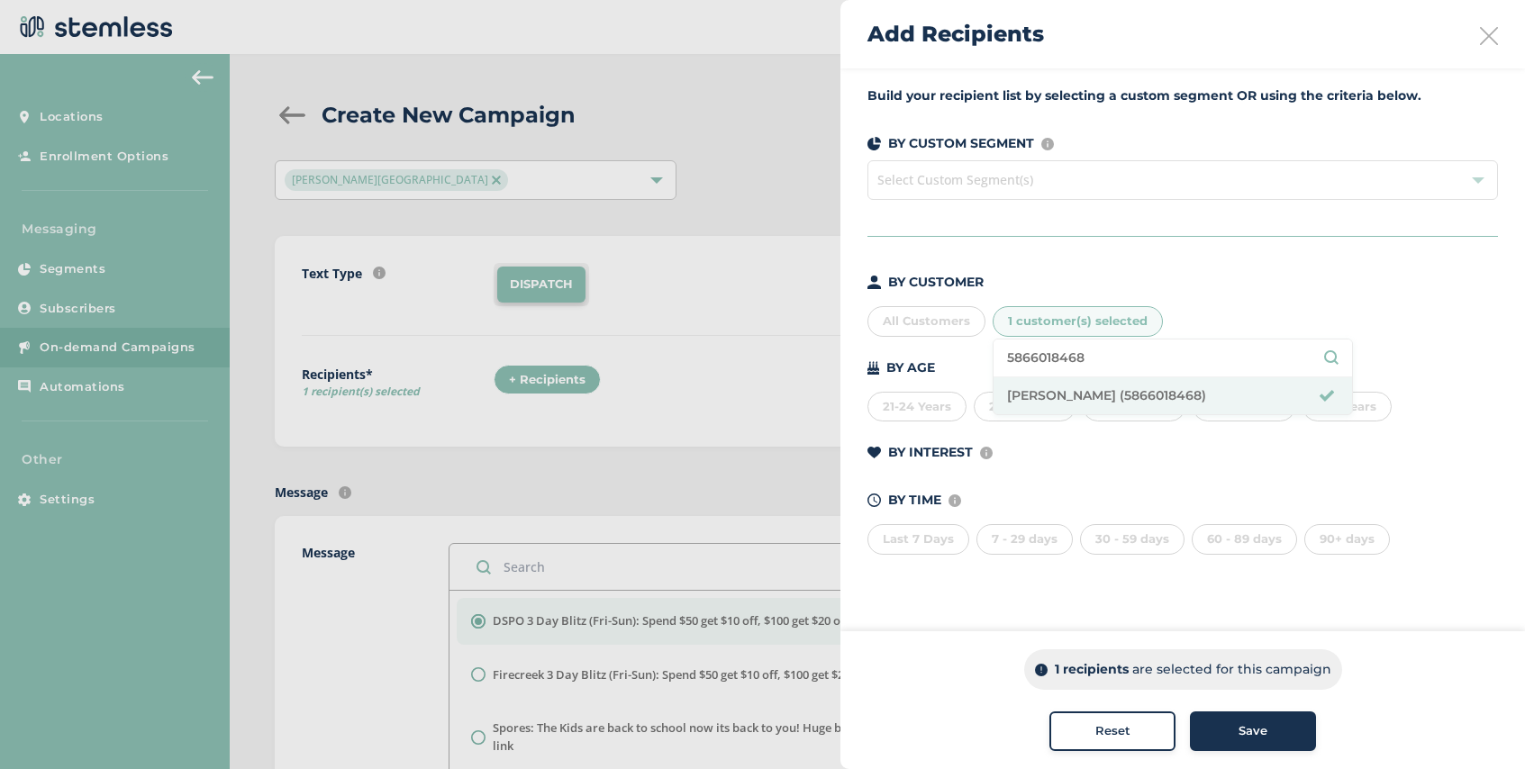
click at [1253, 730] on span "Save" at bounding box center [1252, 731] width 29 height 18
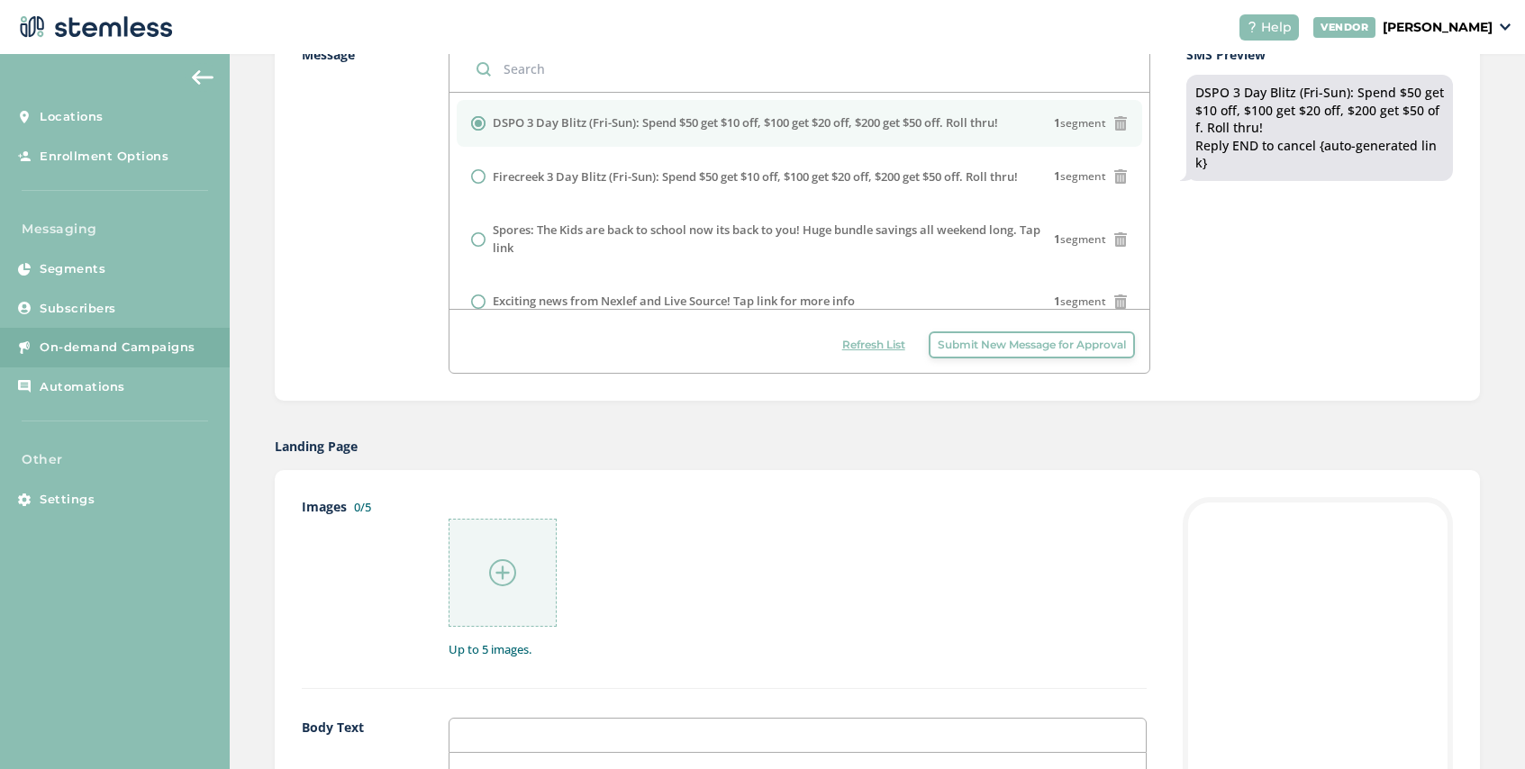
scroll to position [977, 0]
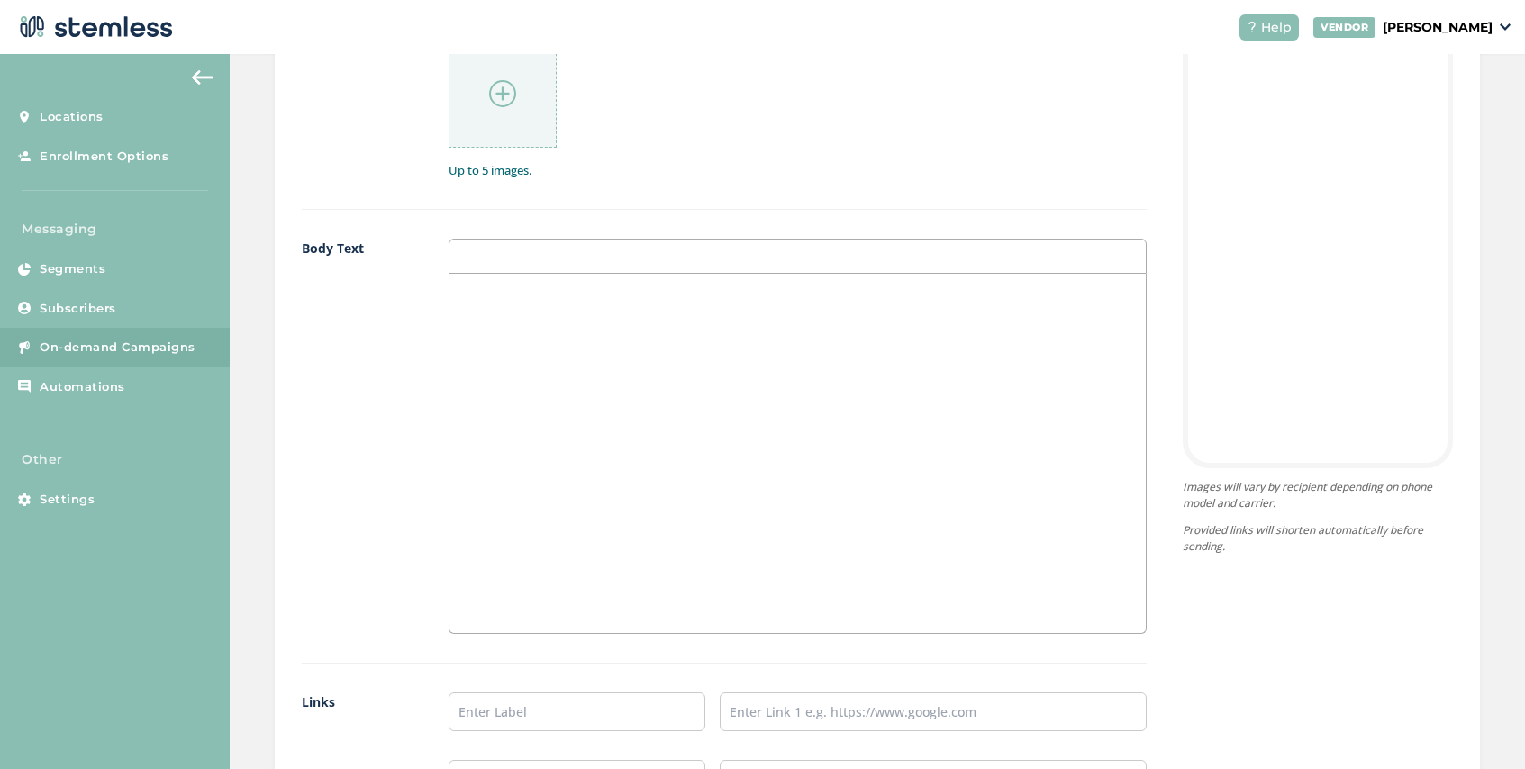
click at [506, 95] on img at bounding box center [502, 93] width 27 height 27
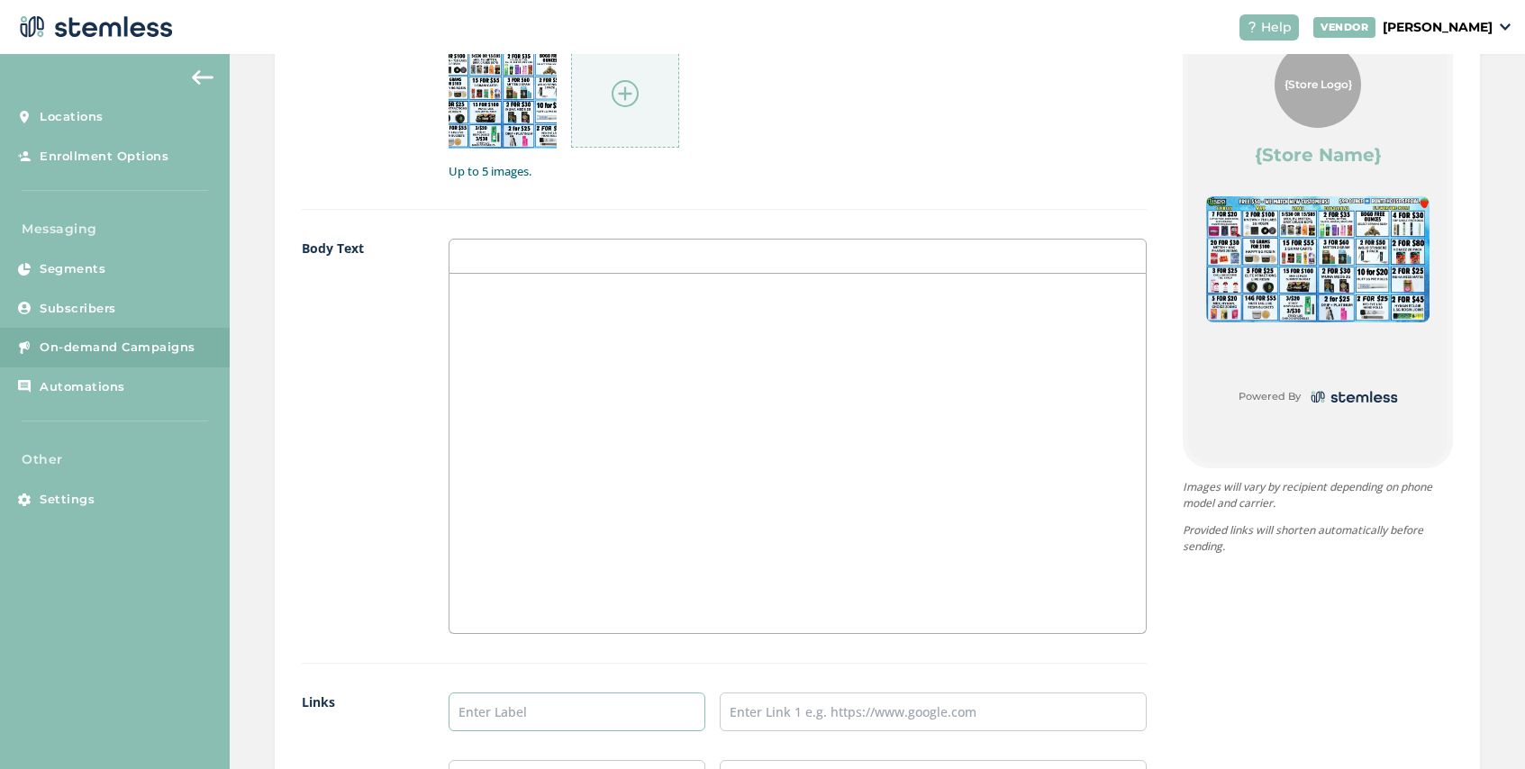
click at [542, 712] on input "text" at bounding box center [577, 712] width 257 height 39
type input "SHOP NOW"
click at [779, 720] on input "text" at bounding box center [933, 712] width 427 height 39
type input "[URL][DOMAIN_NAME]"
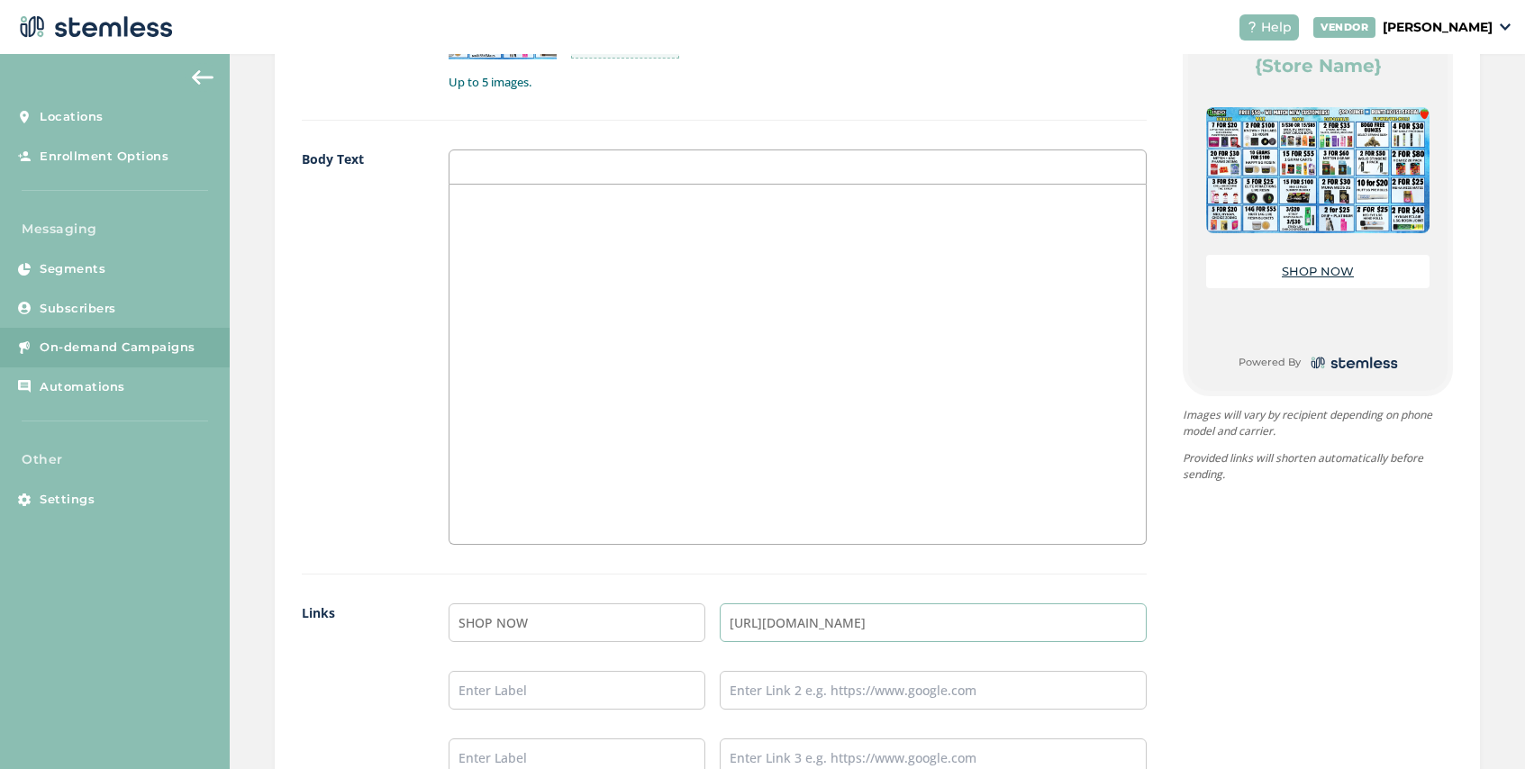
scroll to position [1353, 0]
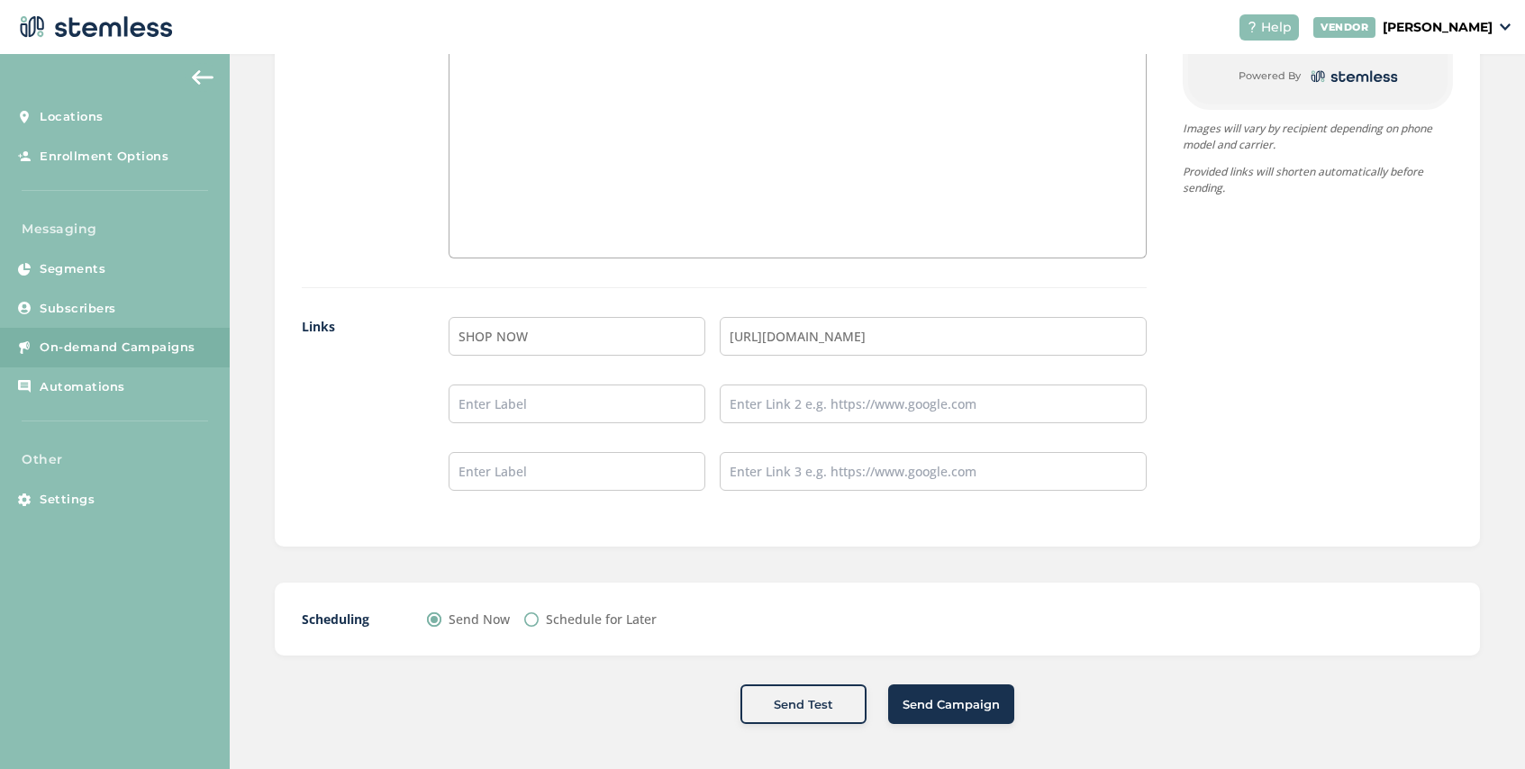
click at [926, 707] on span "Send Campaign" at bounding box center [950, 705] width 97 height 18
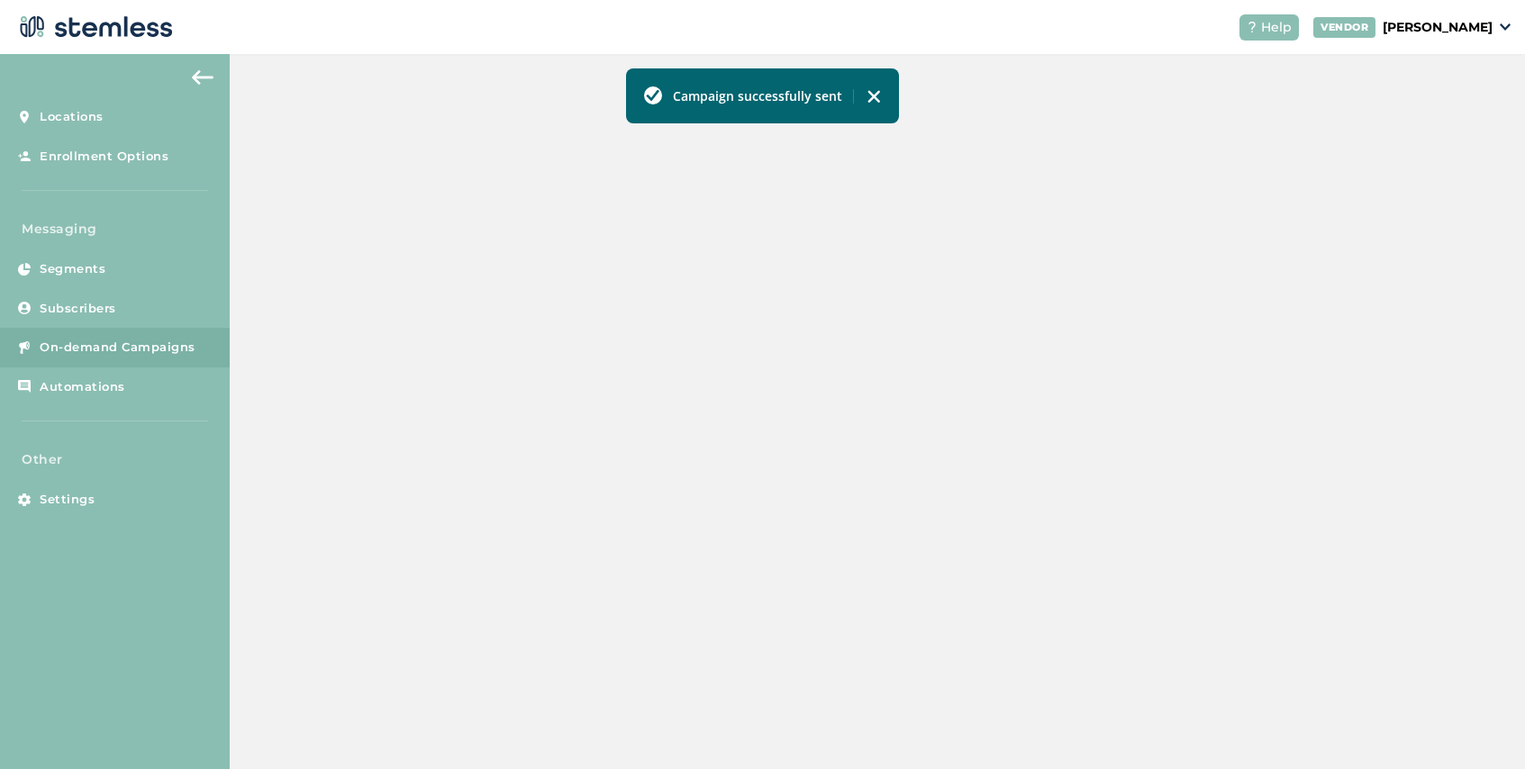
scroll to position [618, 0]
